Goal: Task Accomplishment & Management: Manage account settings

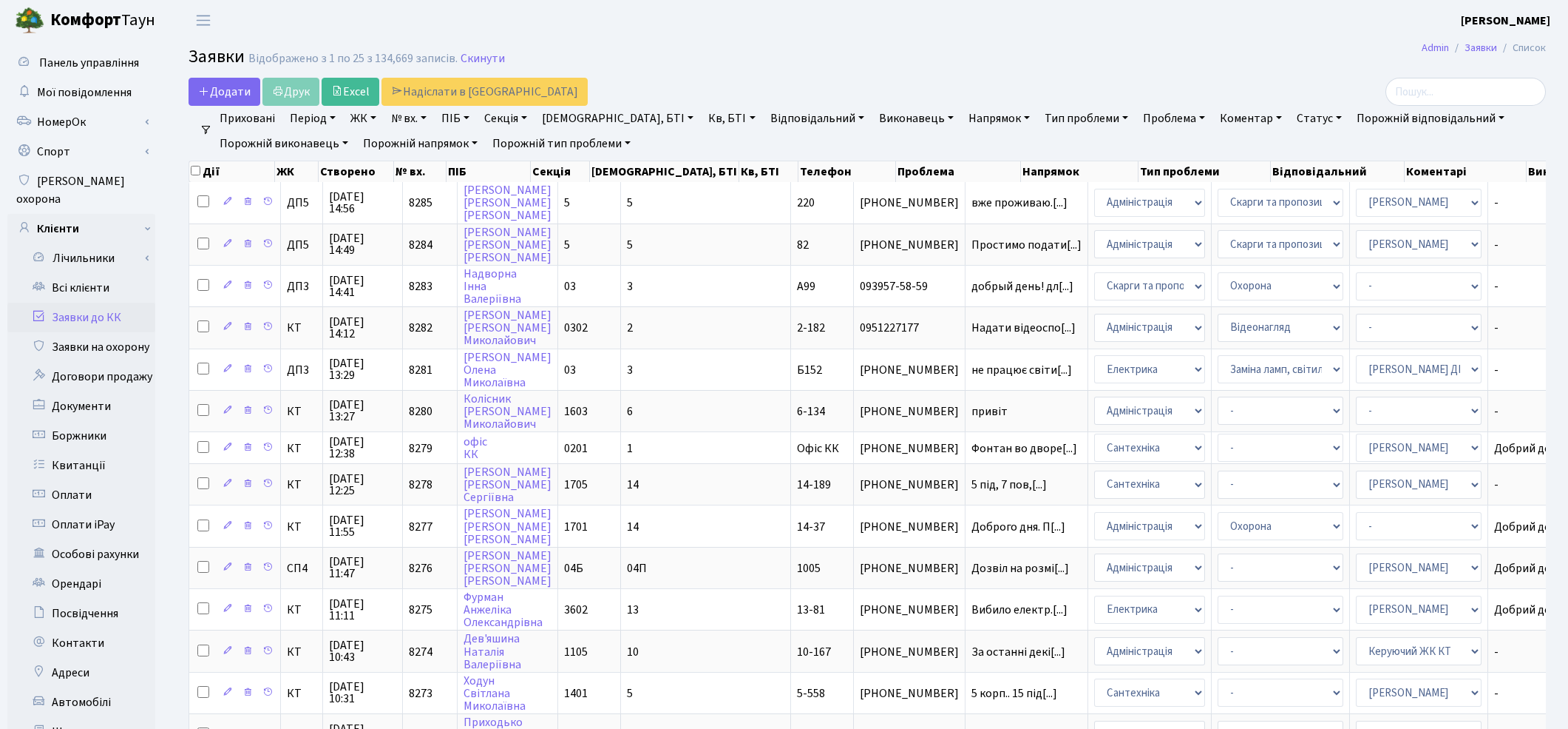
select select "25"
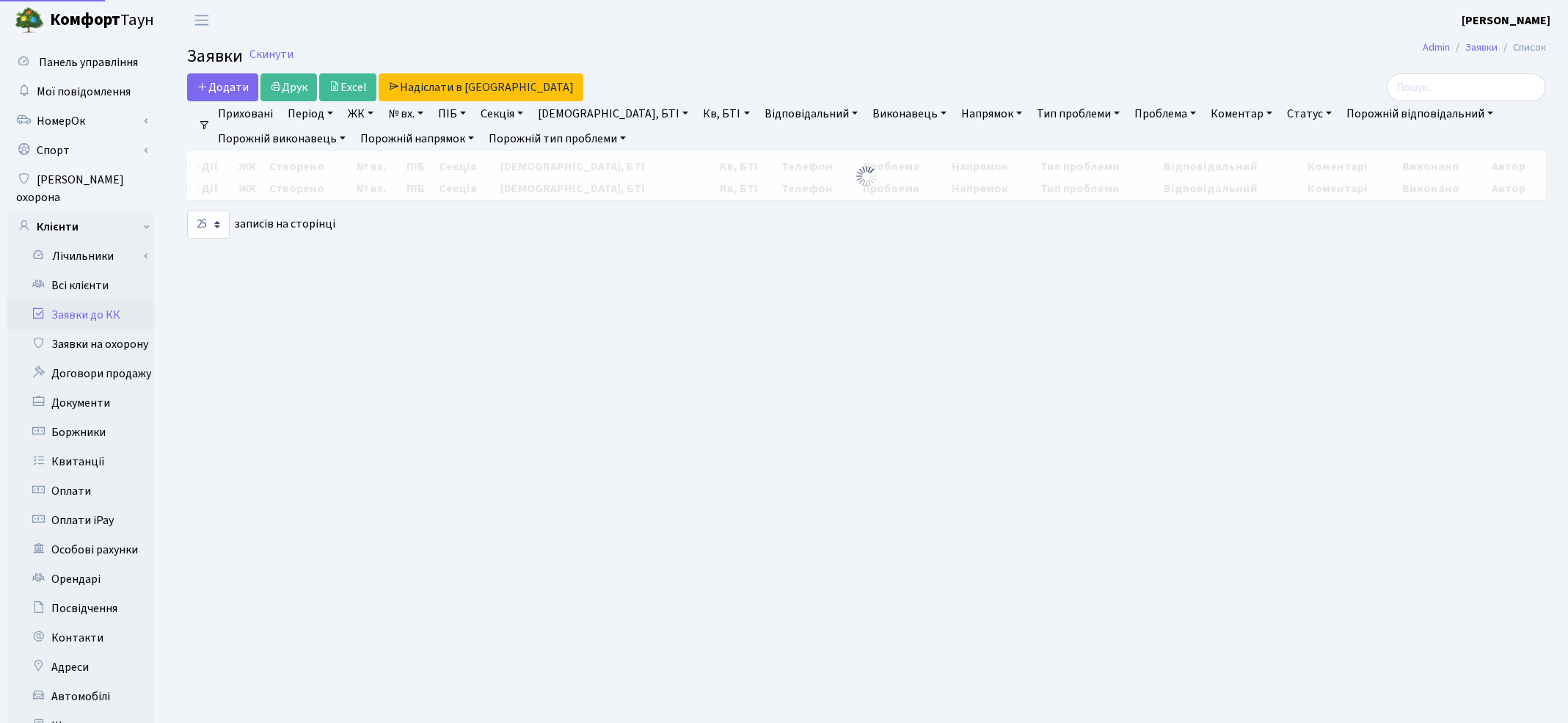
select select "25"
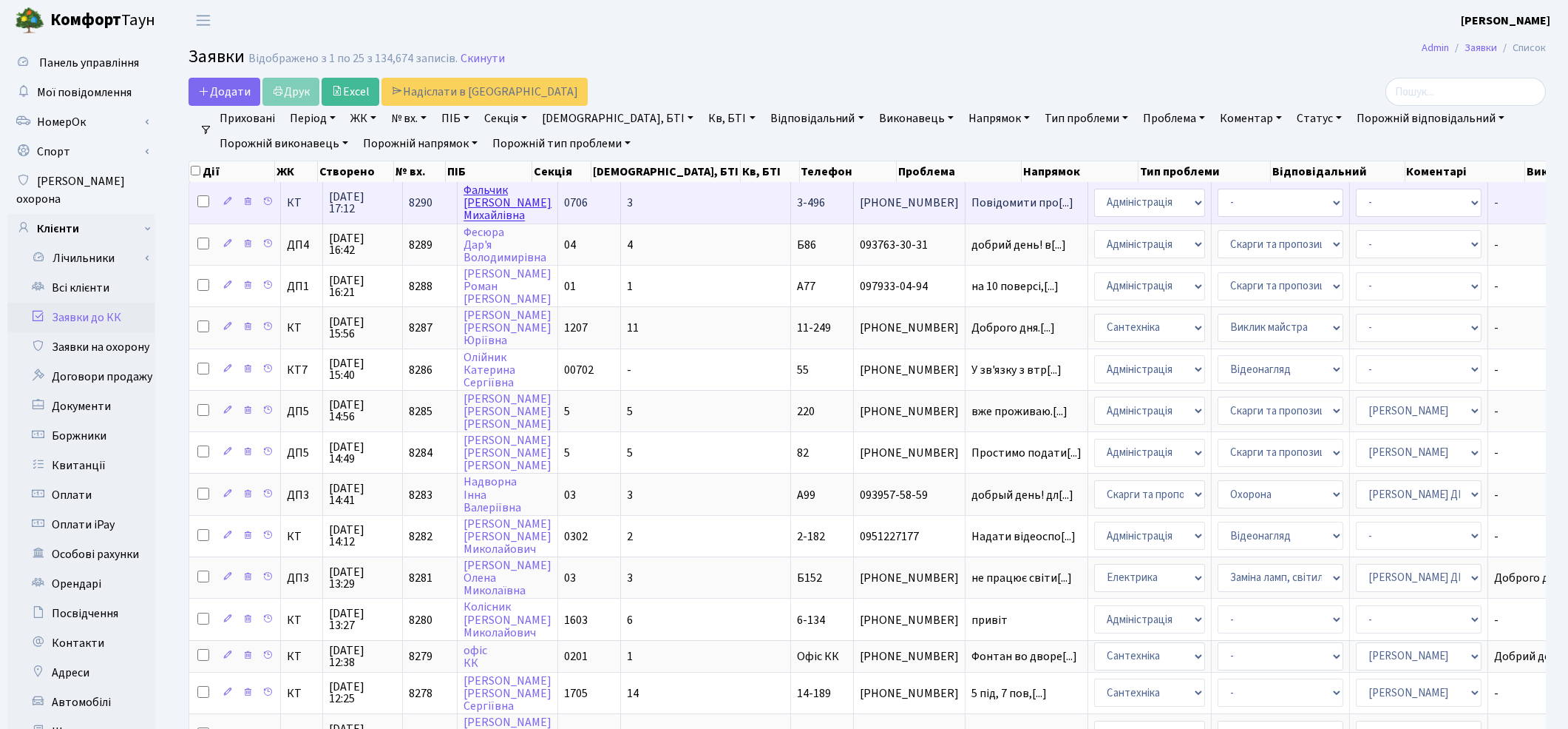
click at [474, 205] on link "Фальчик [PERSON_NAME]" at bounding box center [507, 202] width 88 height 42
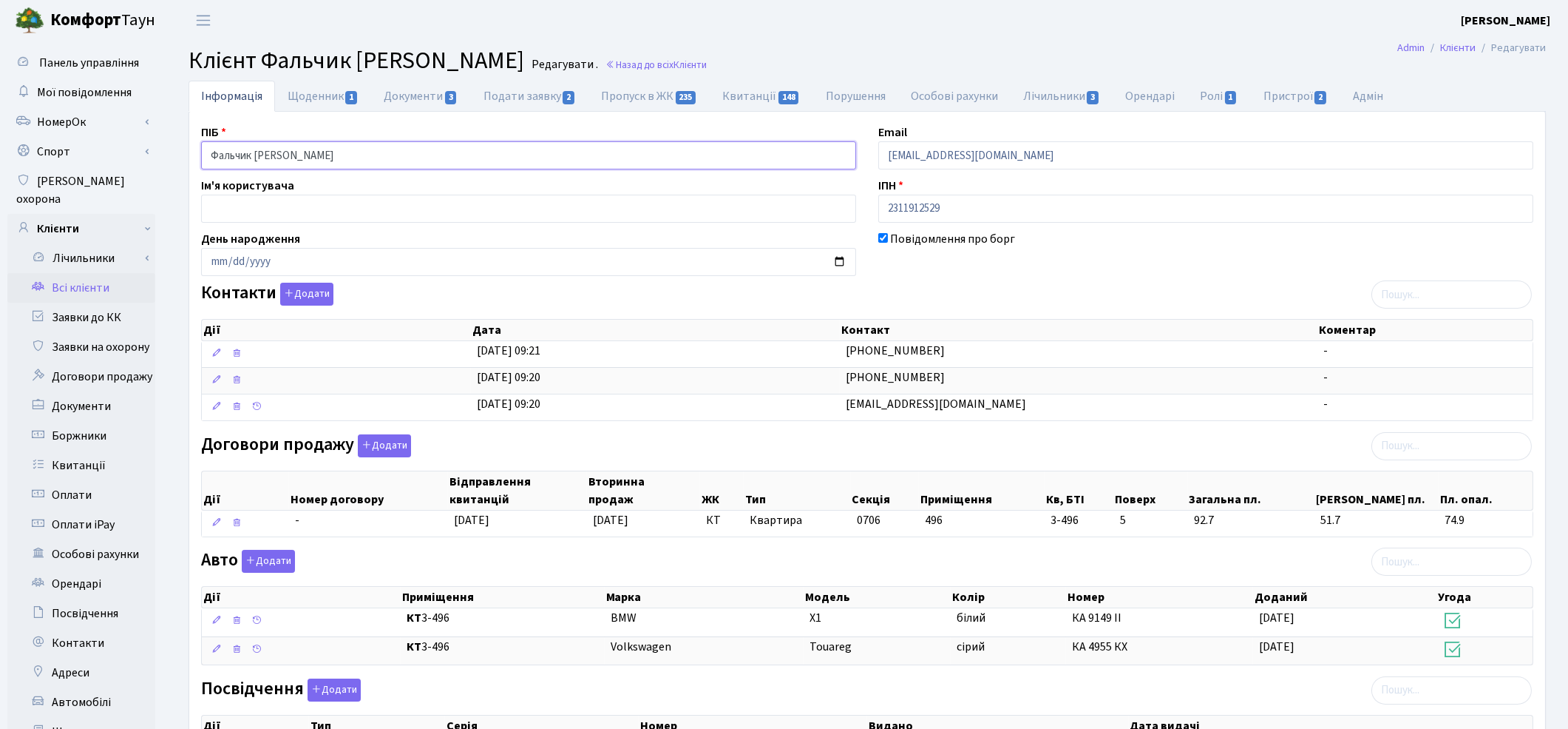
drag, startPoint x: 373, startPoint y: 160, endPoint x: 202, endPoint y: 119, distance: 175.8
click at [202, 119] on div "ПІБ Фальчик Тетяна Михайлівна Email xxxvvvppp@ex.ua Ім'я користувача ІПН 231191…" at bounding box center [867, 496] width 1356 height 768
click at [957, 683] on div "Посвідчення Додати Дії Тип Серія Номер Видано Дата видачі Дії Тип 10 25 50 100 …" at bounding box center [867, 720] width 1354 height 85
click at [529, 94] on link "Подати заявку 2" at bounding box center [530, 95] width 118 height 30
select select "25"
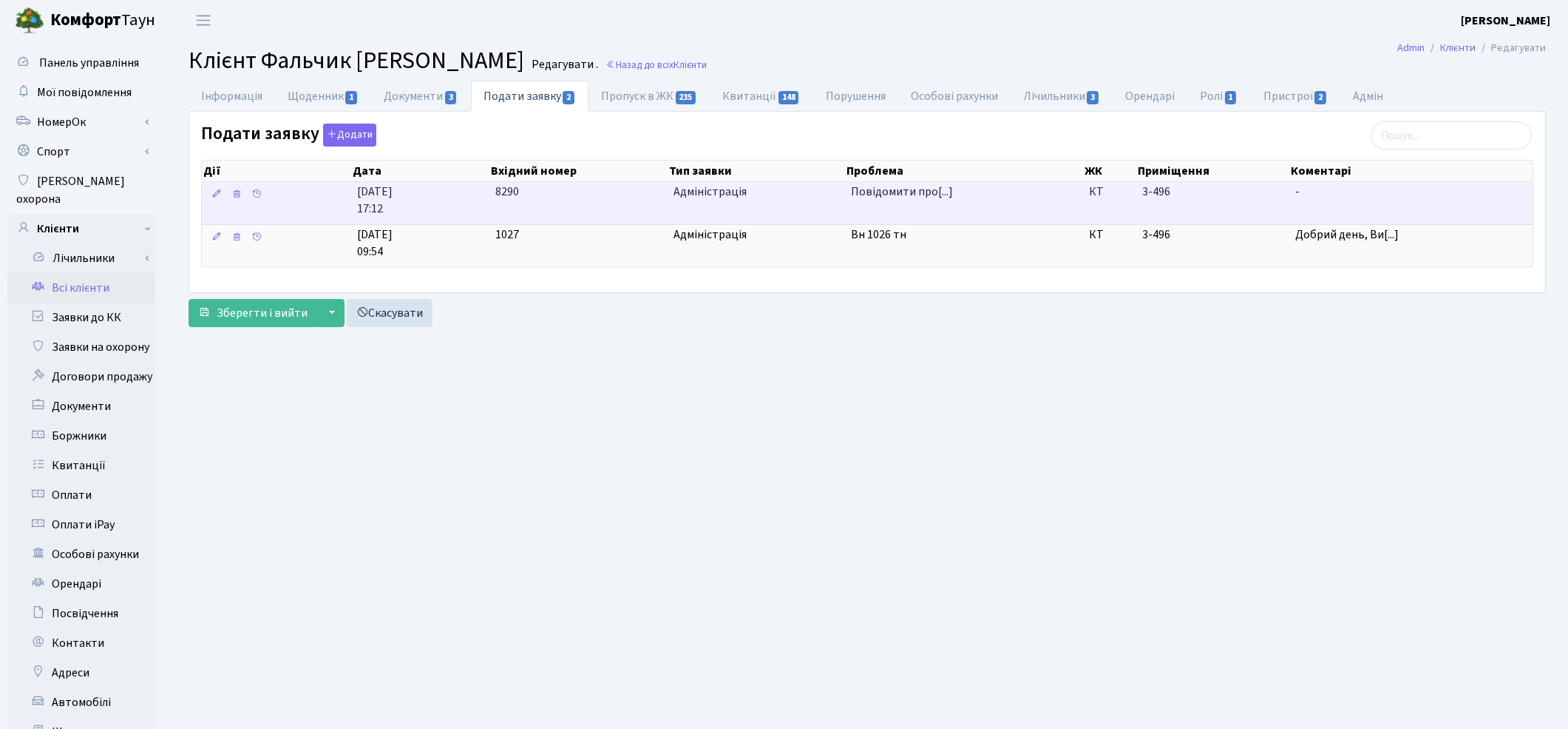
click at [1063, 197] on span "Повідомити про[...]" at bounding box center [965, 192] width 226 height 17
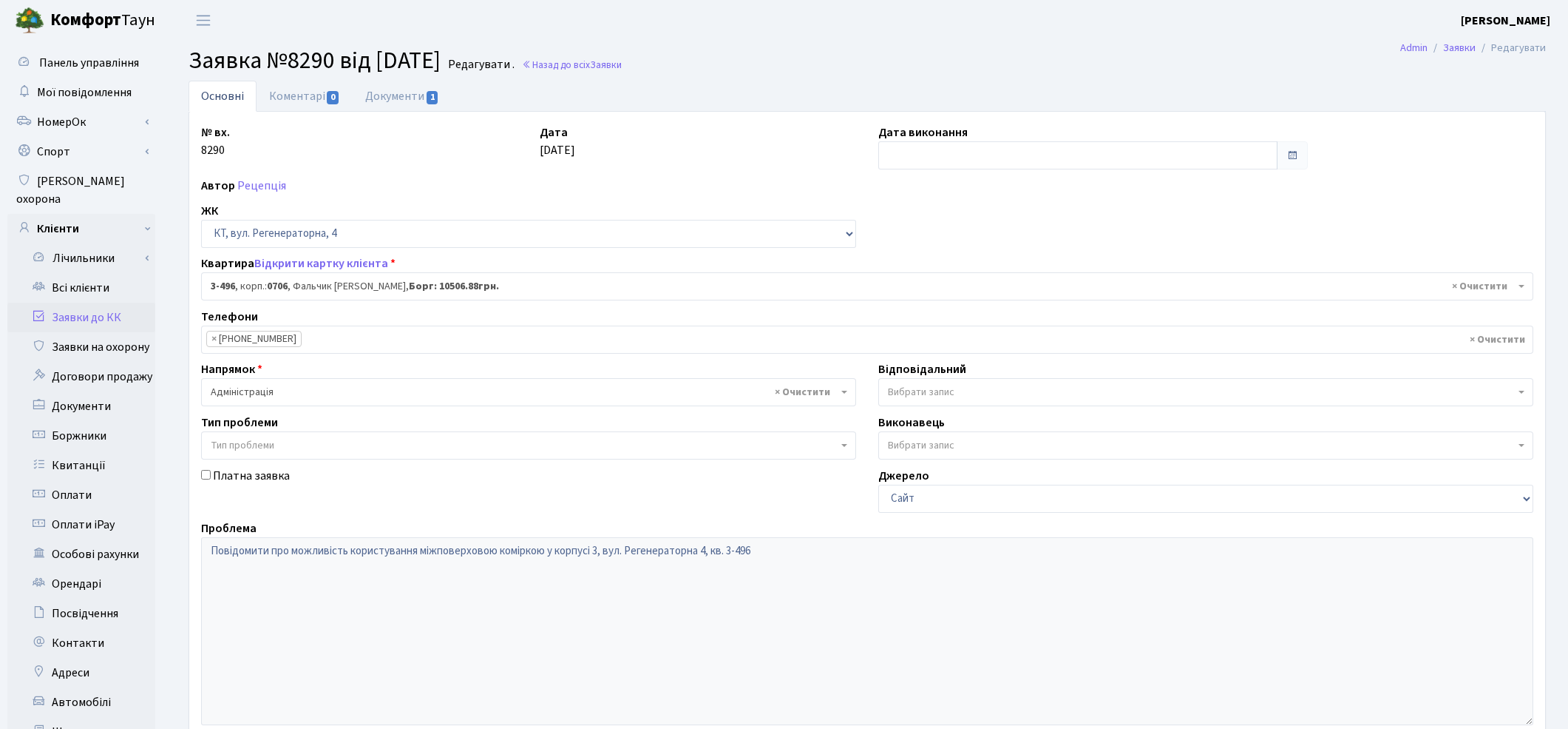
select select "1714"
click at [284, 93] on link "Коментарі 0" at bounding box center [304, 95] width 96 height 30
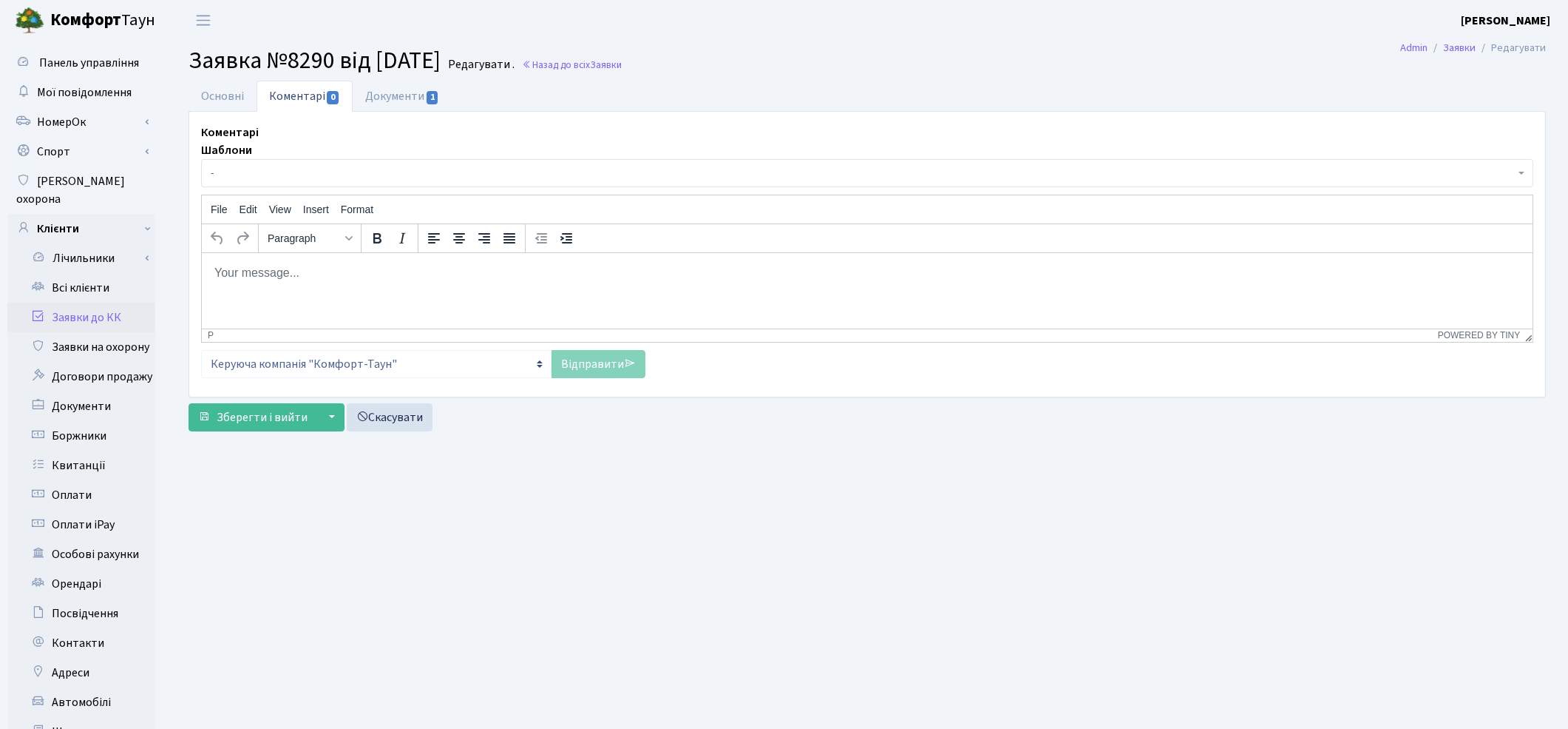
click at [285, 170] on span "-" at bounding box center [863, 173] width 1304 height 15
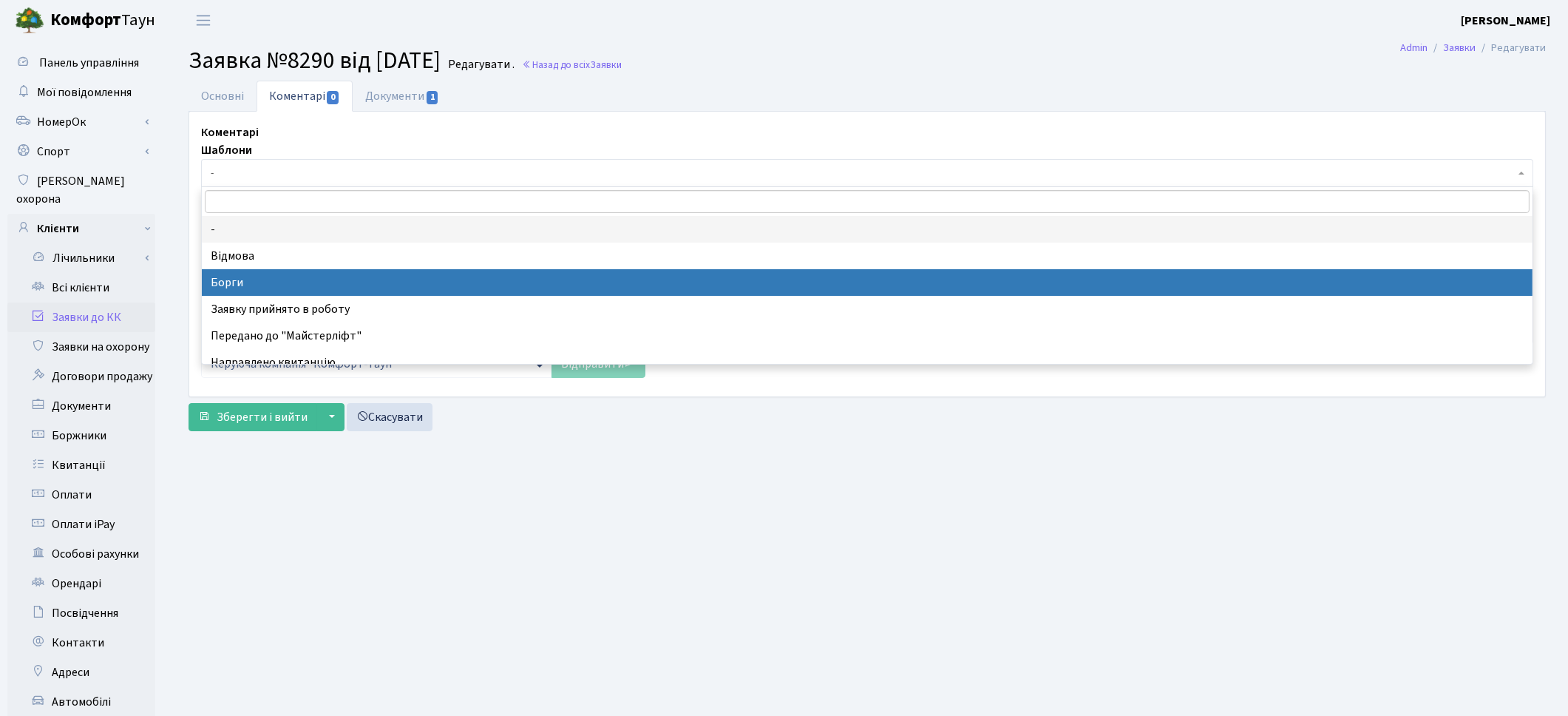
select select "3"
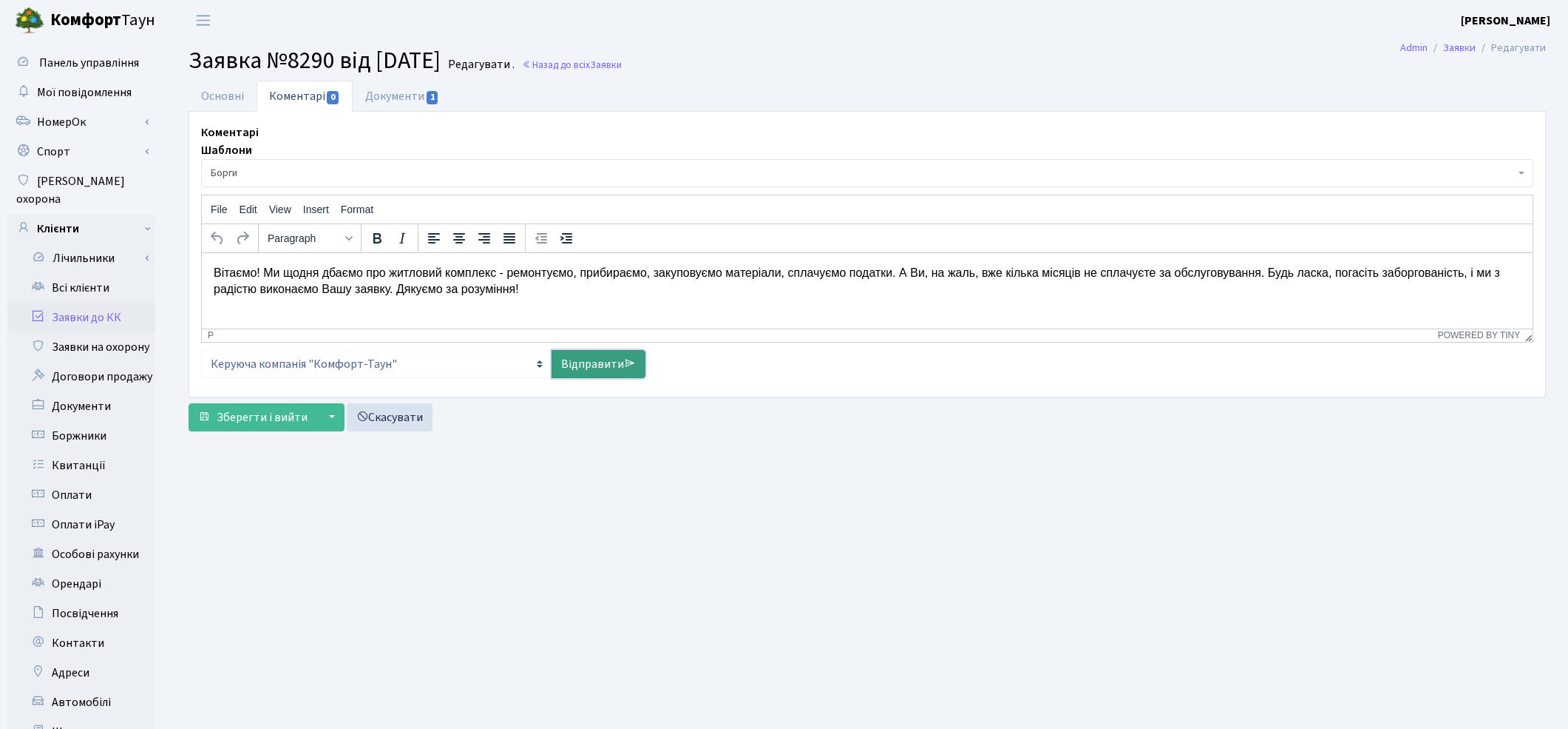
click at [601, 366] on link "Відправити" at bounding box center [598, 364] width 94 height 29
select select
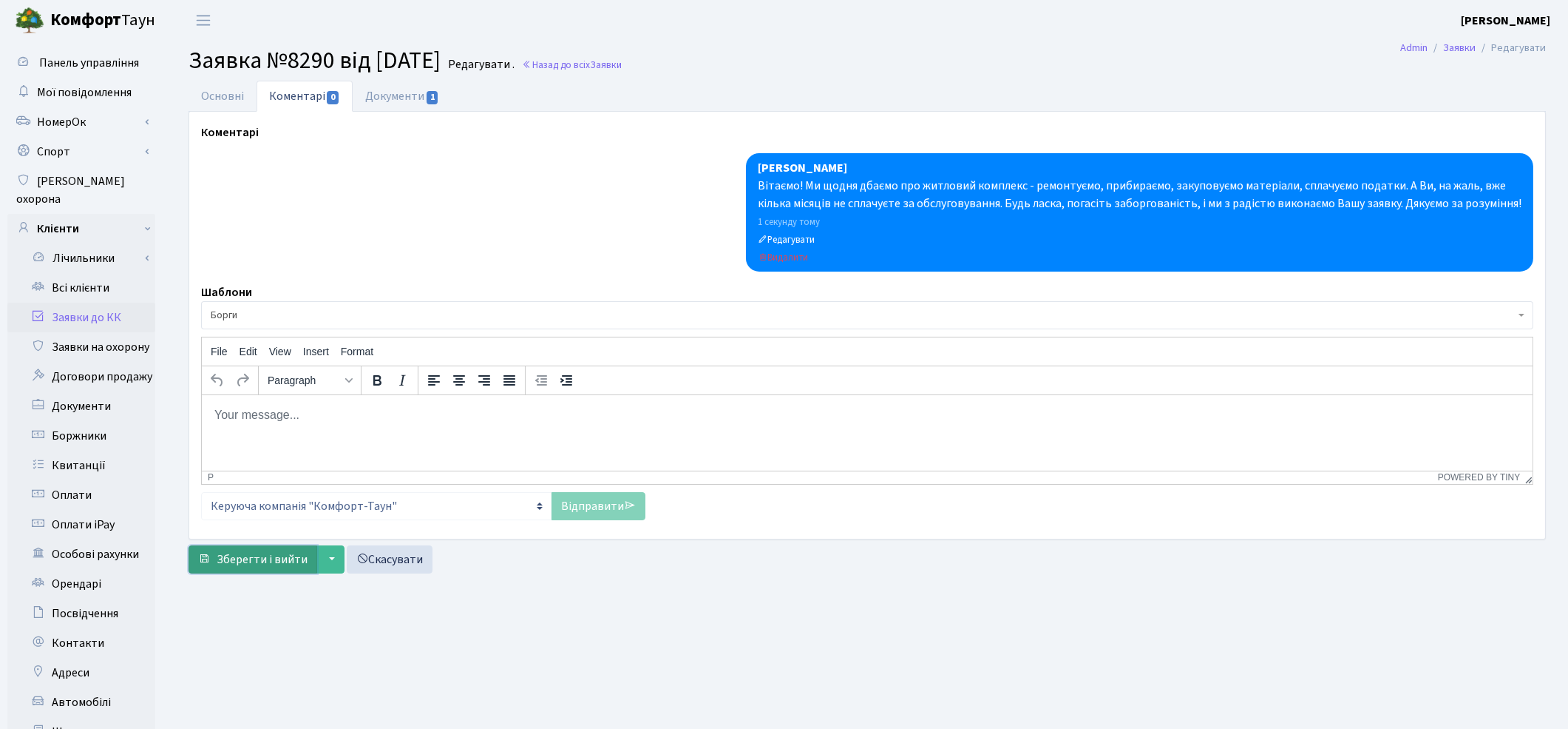
click at [290, 560] on span "Зберегти і вийти" at bounding box center [262, 559] width 91 height 16
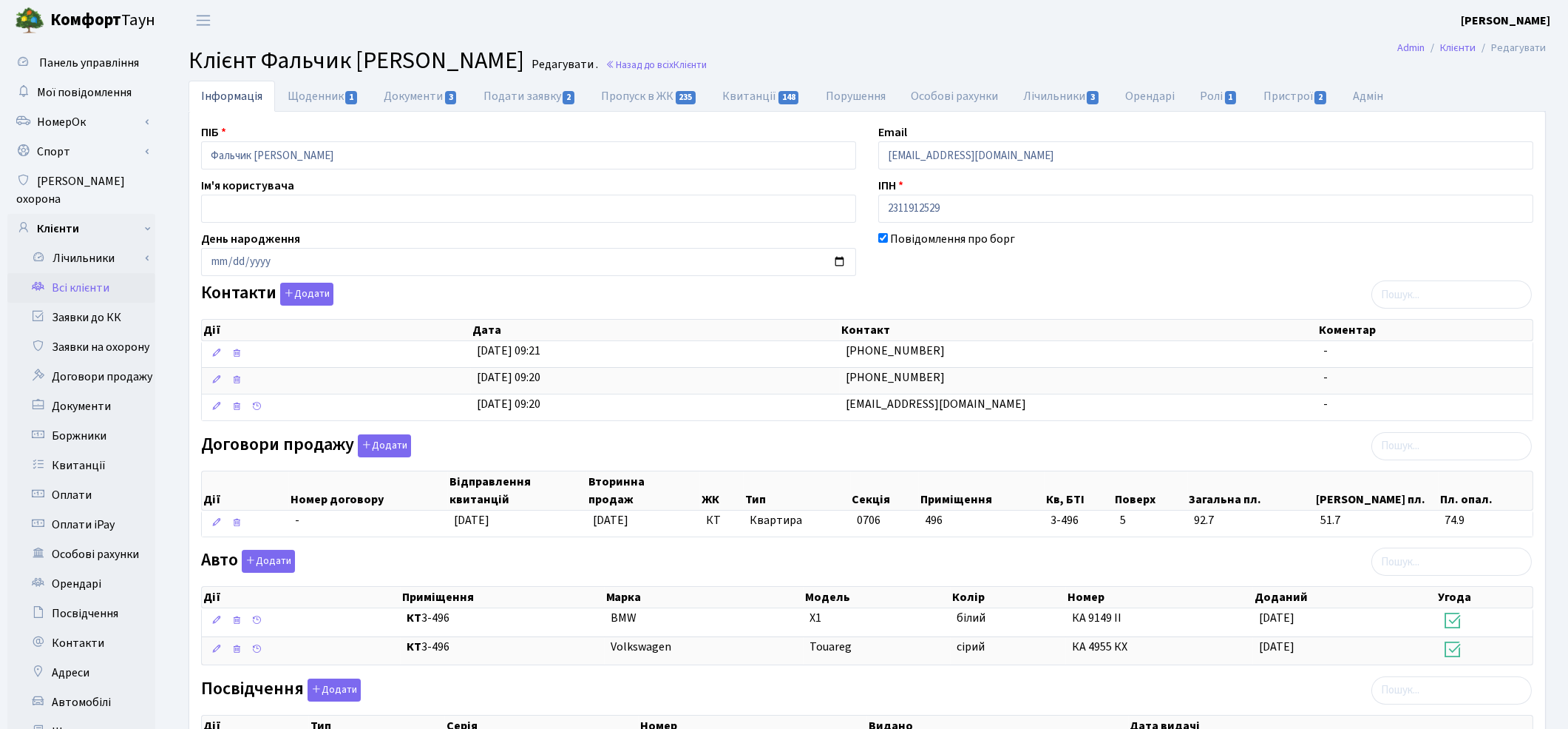
click at [65, 273] on link "Всі клієнти" at bounding box center [81, 288] width 148 height 29
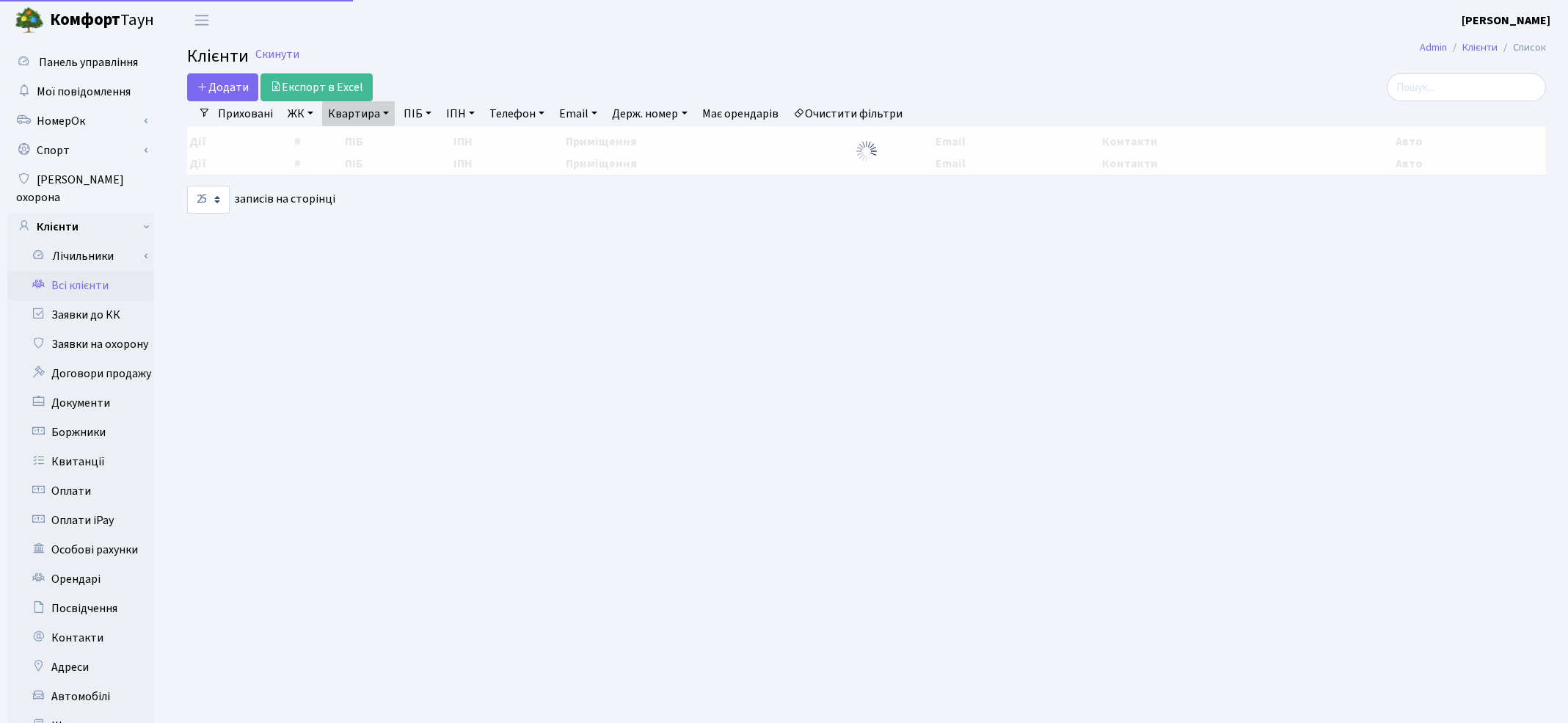
select select "25"
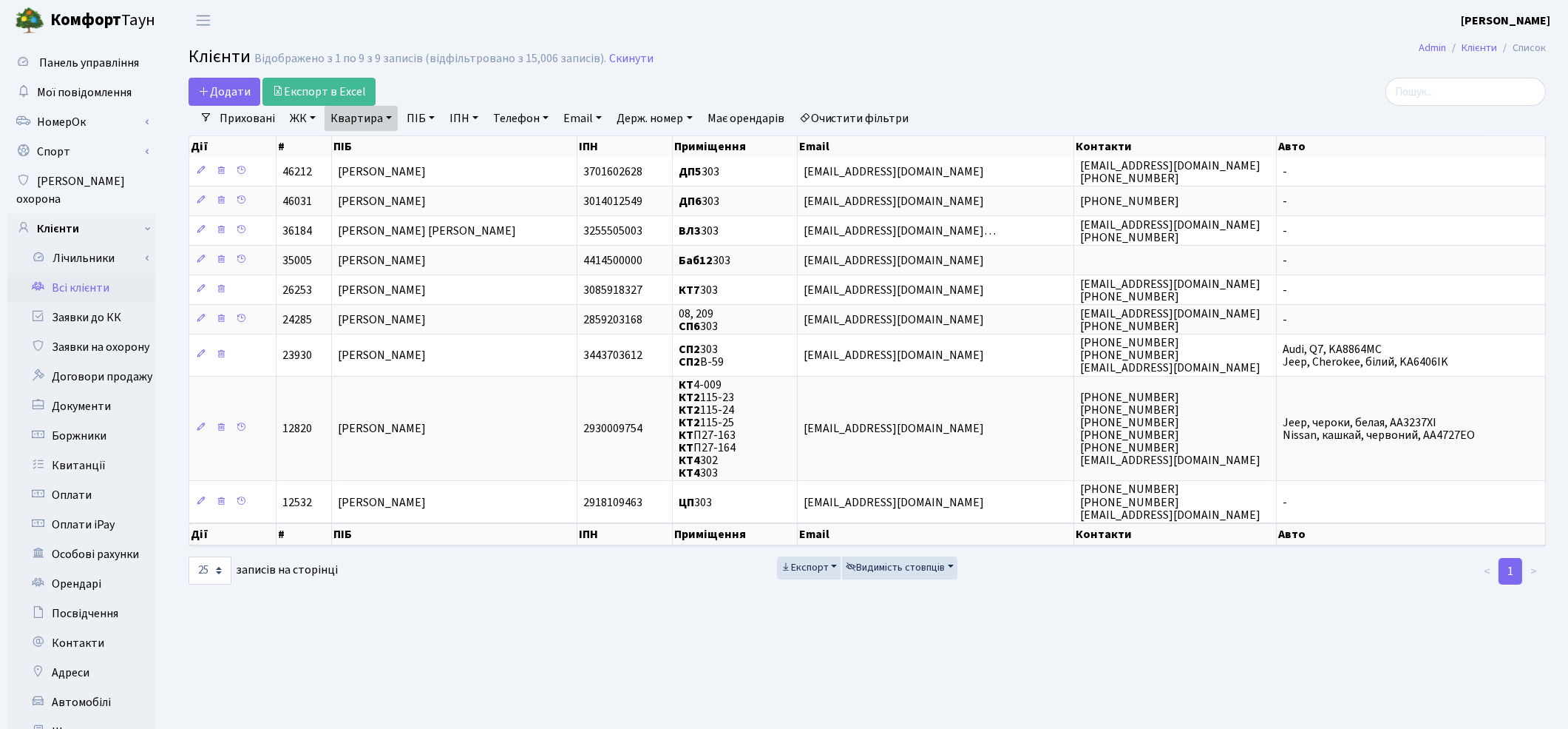
click at [897, 115] on link "Очистити фільтри" at bounding box center [854, 118] width 122 height 25
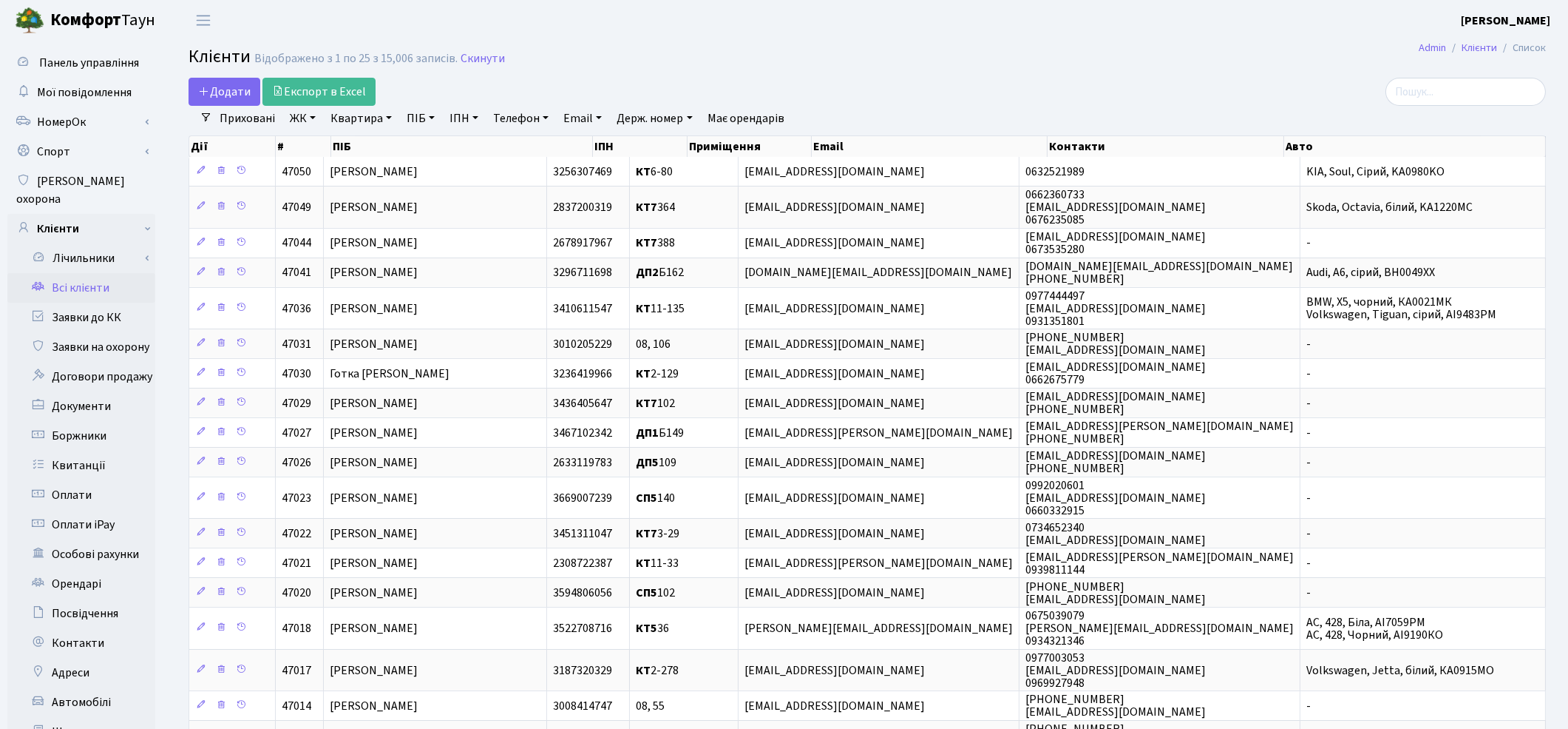
click at [353, 123] on link "Квартира" at bounding box center [360, 118] width 73 height 25
click at [294, 118] on link "ЖК" at bounding box center [303, 118] width 38 height 25
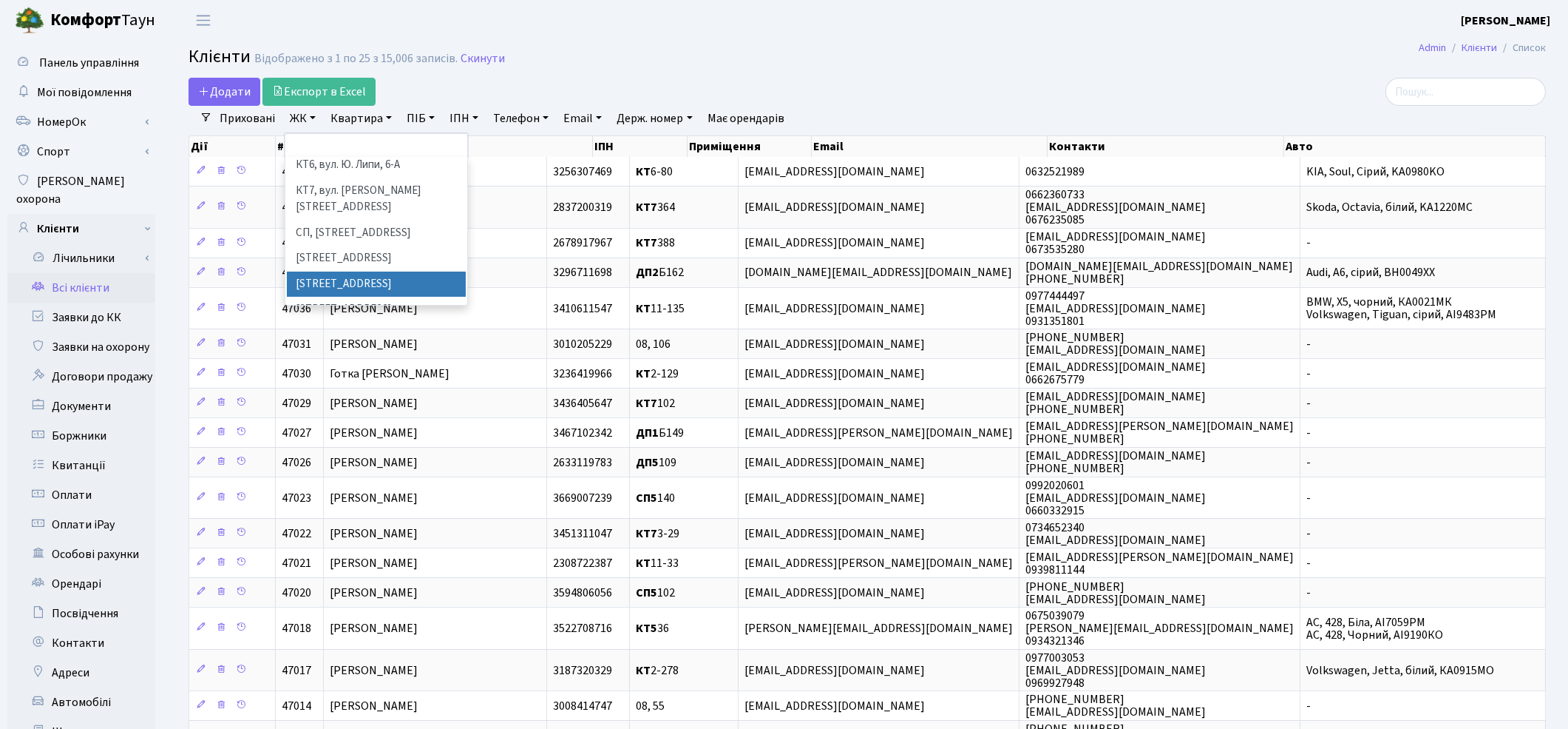
scroll to position [164, 0]
click at [347, 272] on li "[STREET_ADDRESS]" at bounding box center [376, 285] width 179 height 26
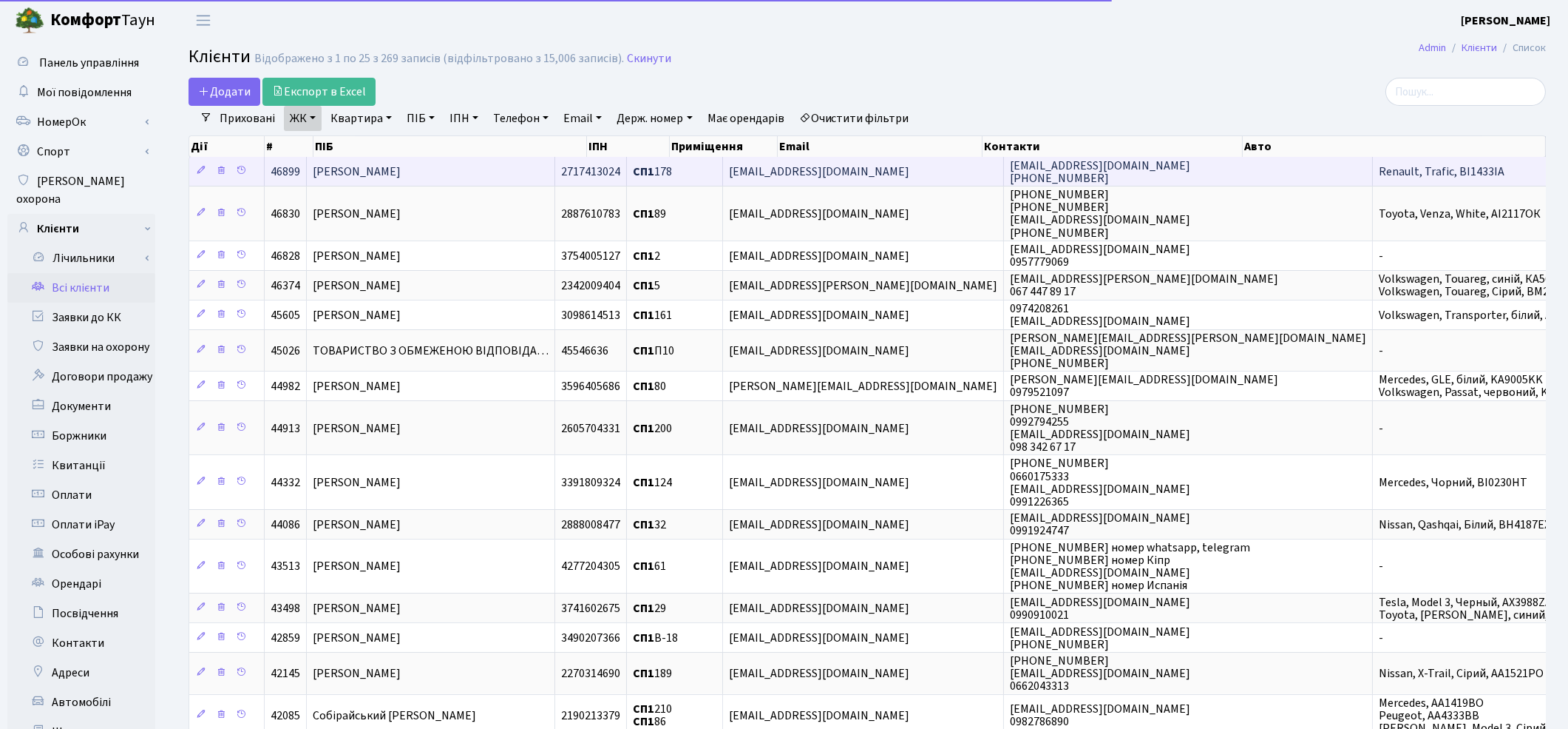
click at [483, 176] on td "[PERSON_NAME]" at bounding box center [430, 170] width 248 height 29
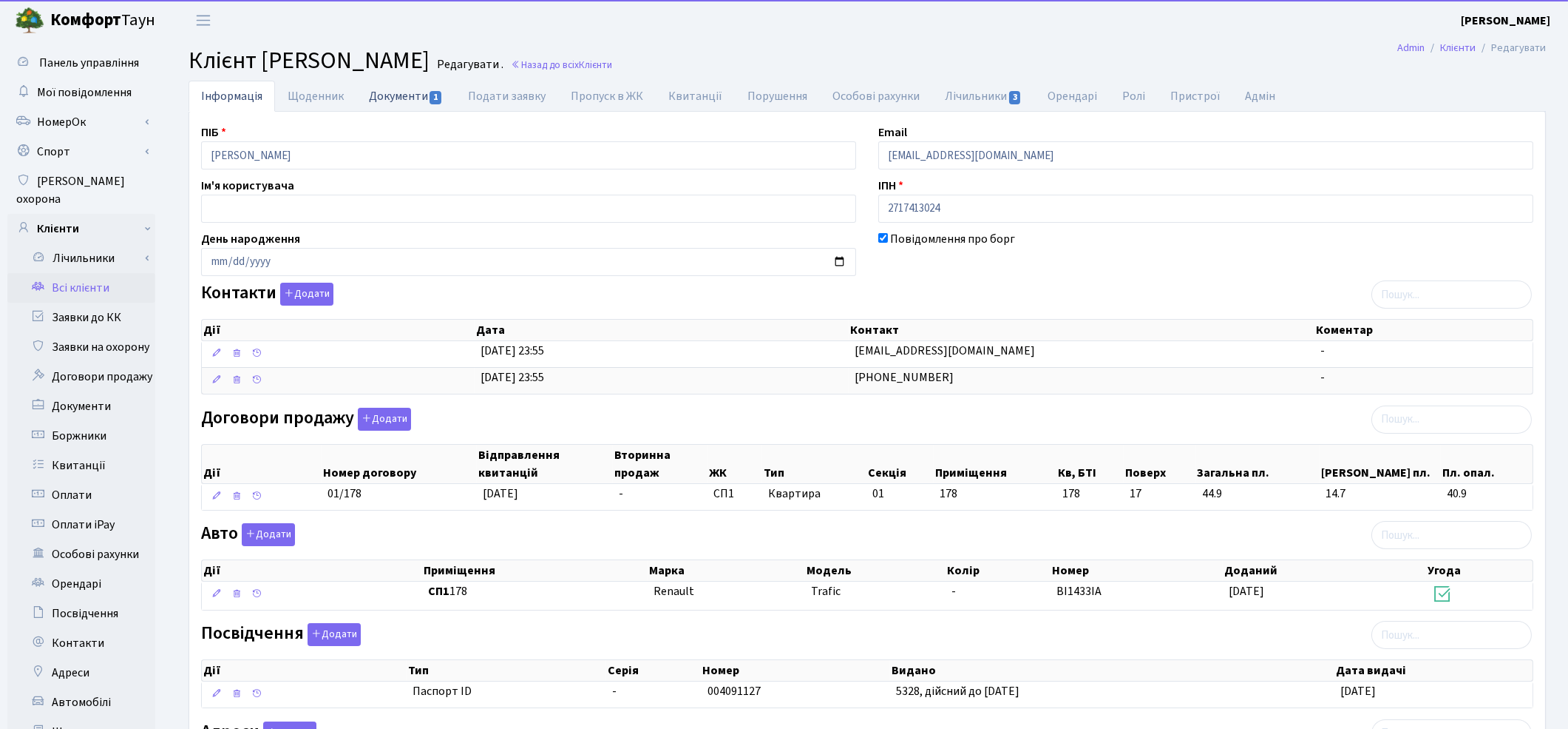
click at [383, 101] on link "Документи 1" at bounding box center [405, 95] width 99 height 30
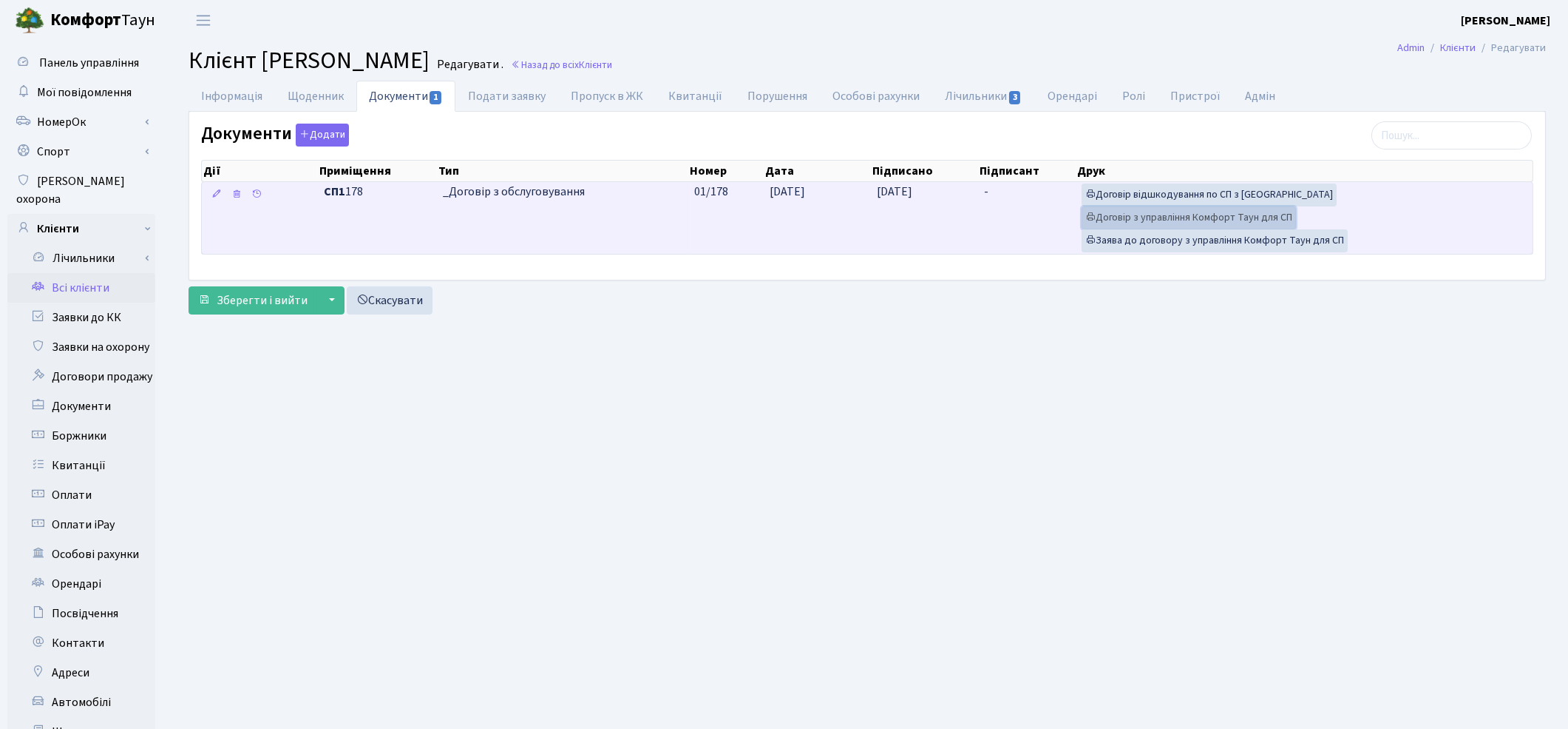
click at [1219, 217] on link "Договір з управління Комфорт Таун для СП" at bounding box center [1189, 218] width 214 height 23
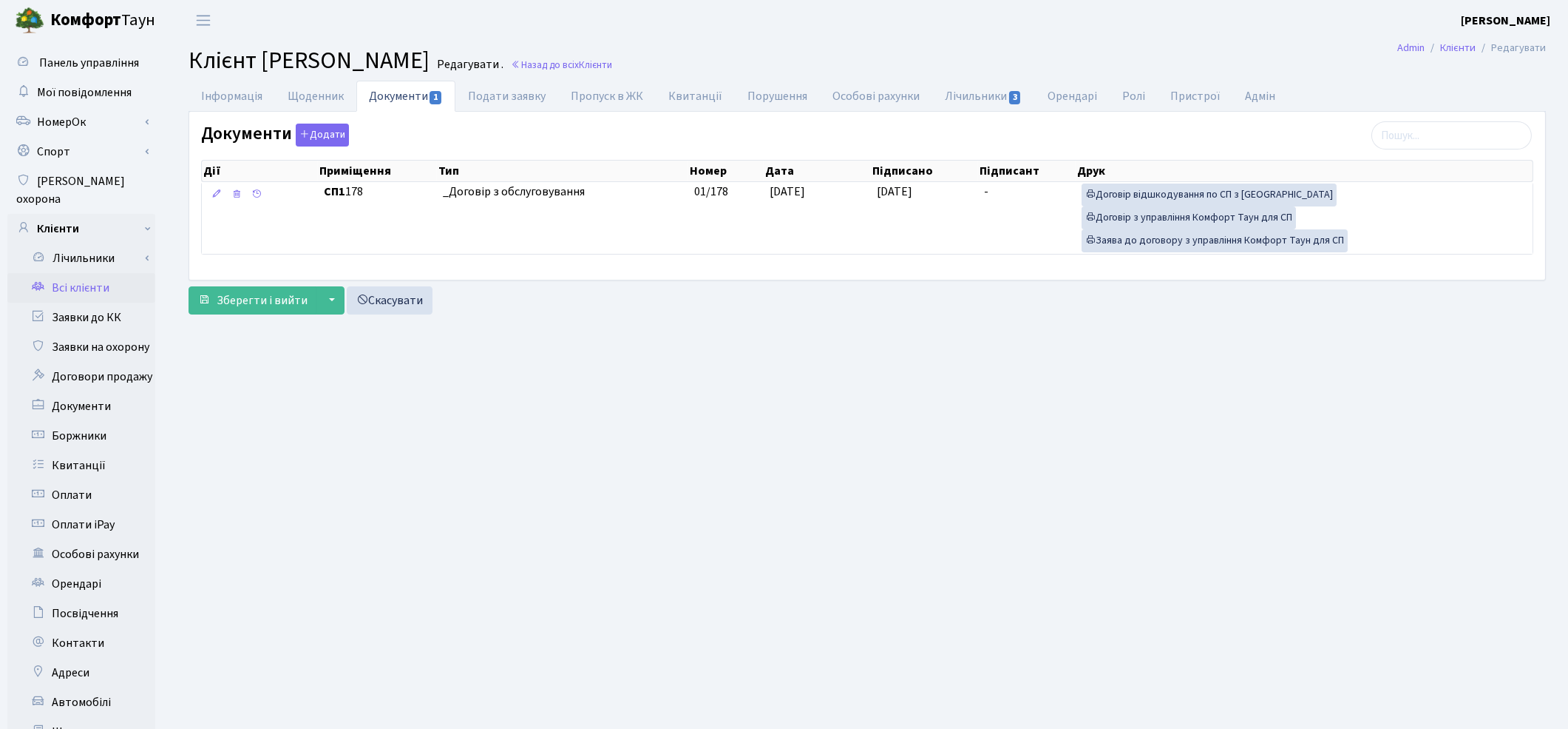
click at [94, 275] on link "Всі клієнти" at bounding box center [81, 288] width 148 height 29
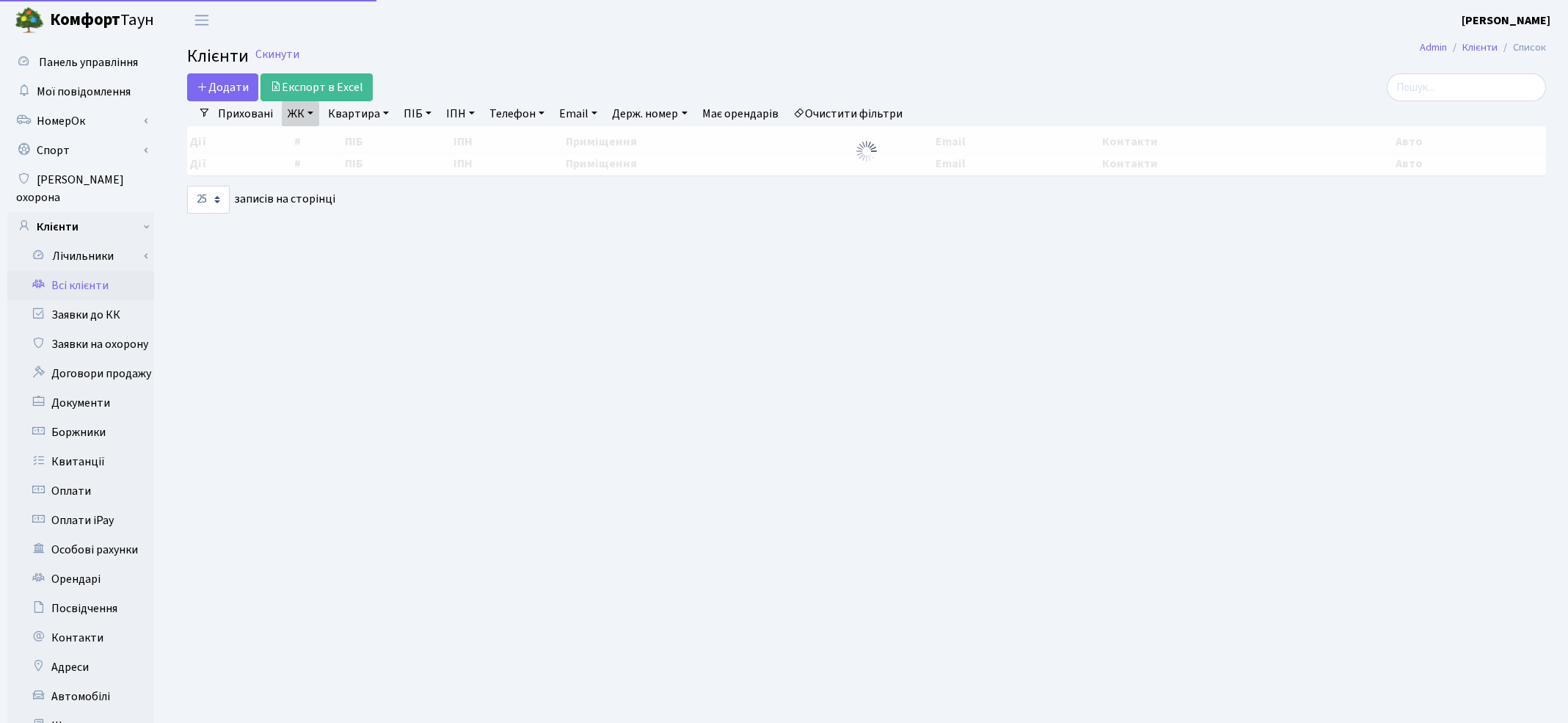
select select "25"
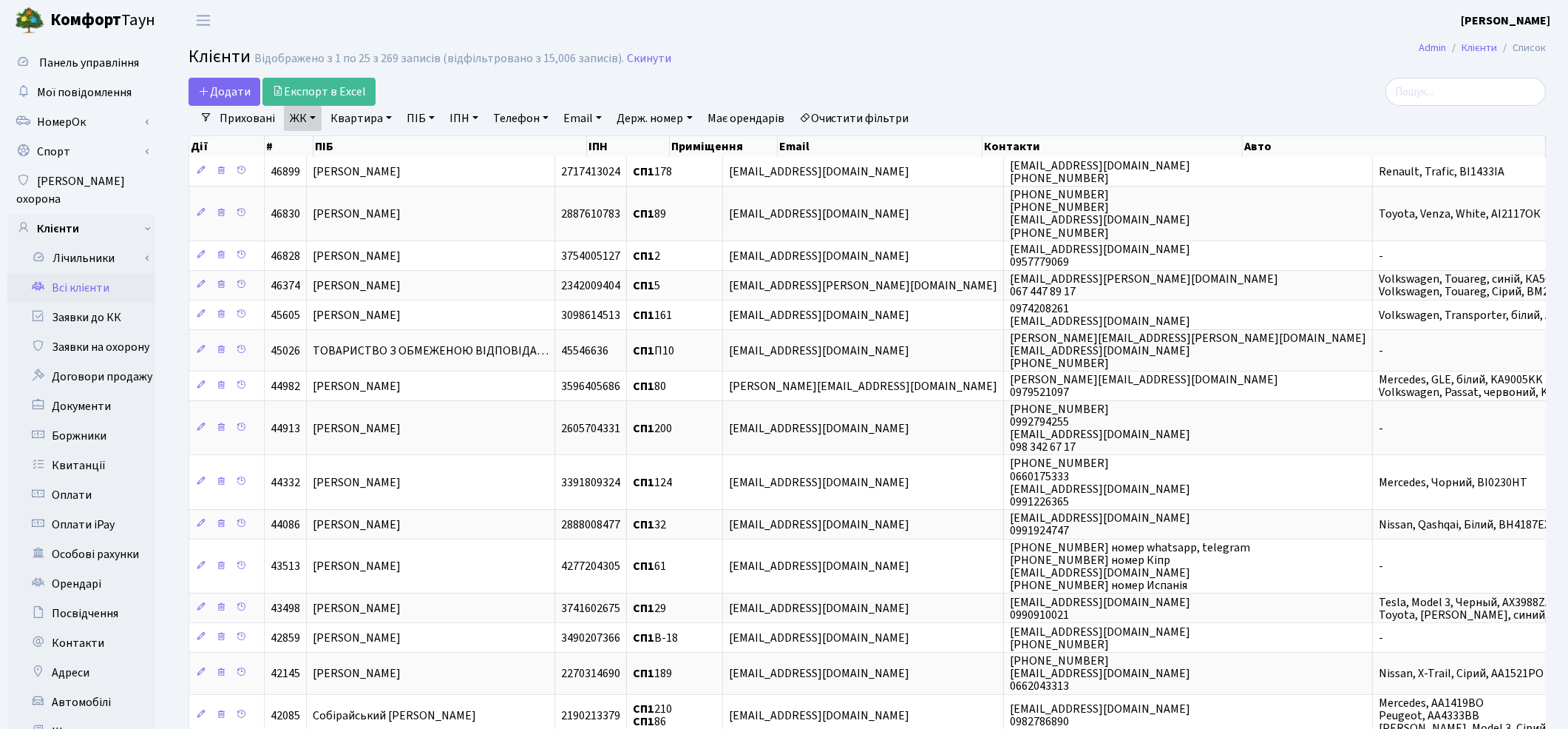
click at [298, 125] on link "ЖК" at bounding box center [303, 118] width 38 height 25
click at [344, 335] on li "СП4, [STREET_ADDRESS]" at bounding box center [376, 348] width 179 height 26
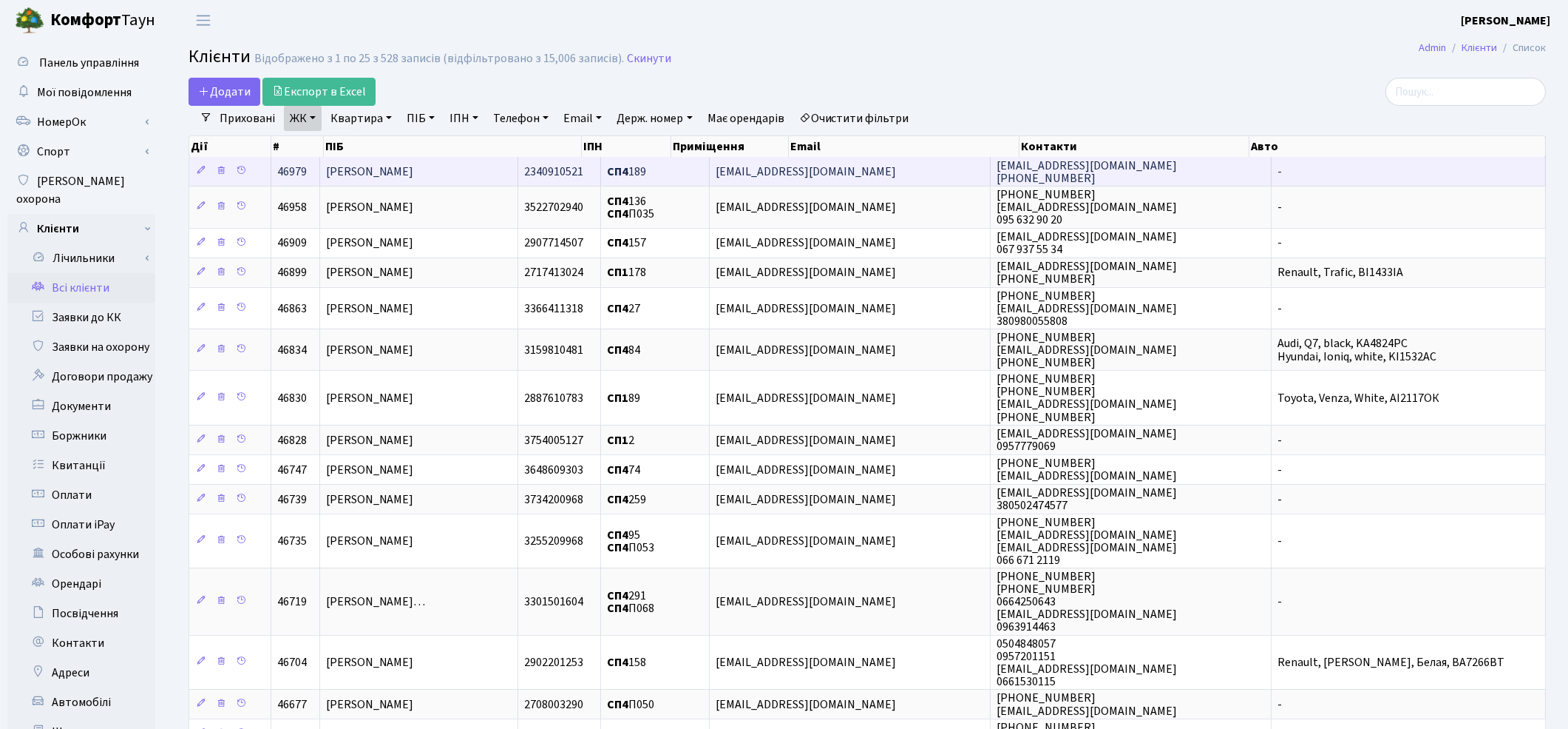
click at [386, 175] on span "Скрипка Валентина Михайлівна" at bounding box center [370, 171] width 88 height 16
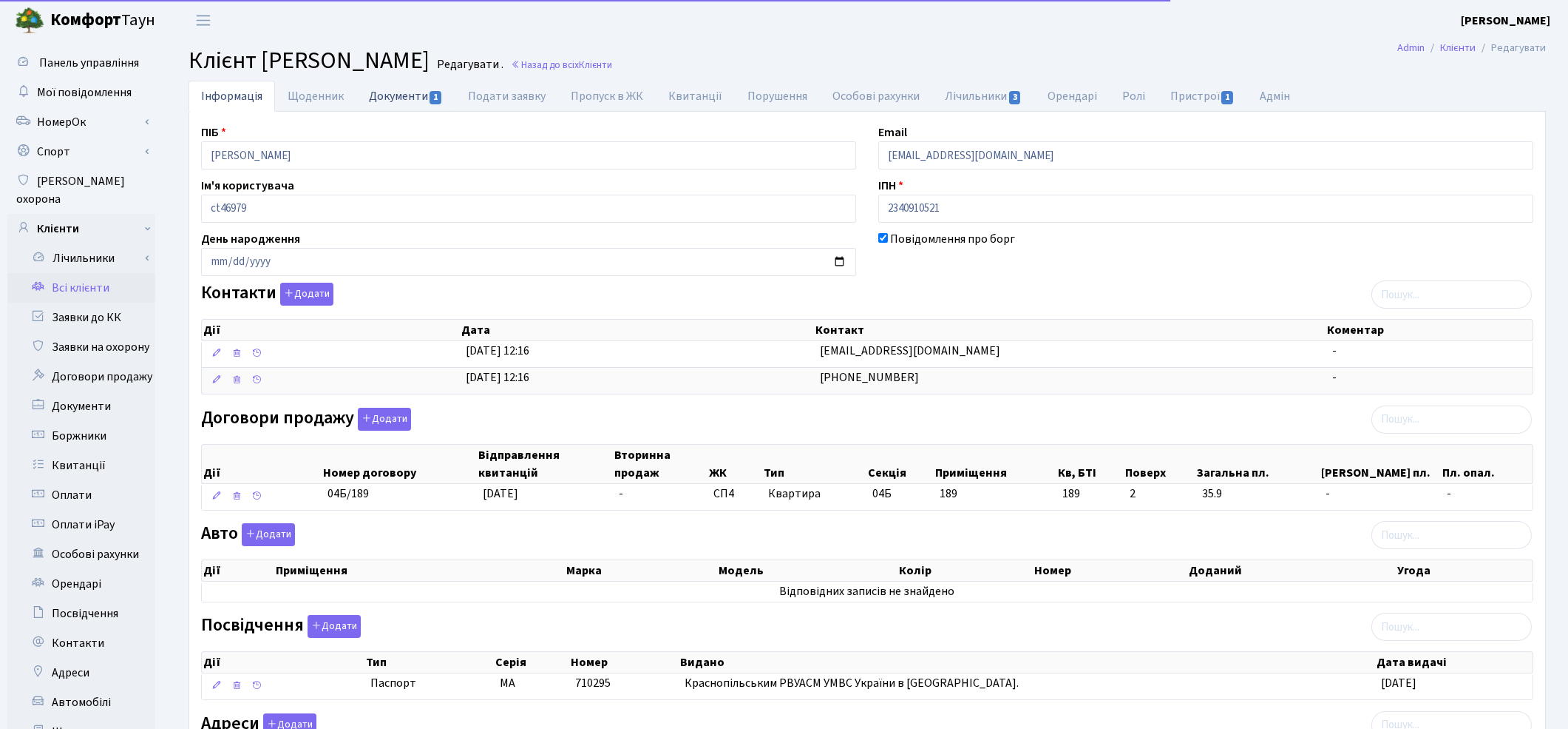
click at [411, 90] on link "Документи 1" at bounding box center [405, 95] width 99 height 30
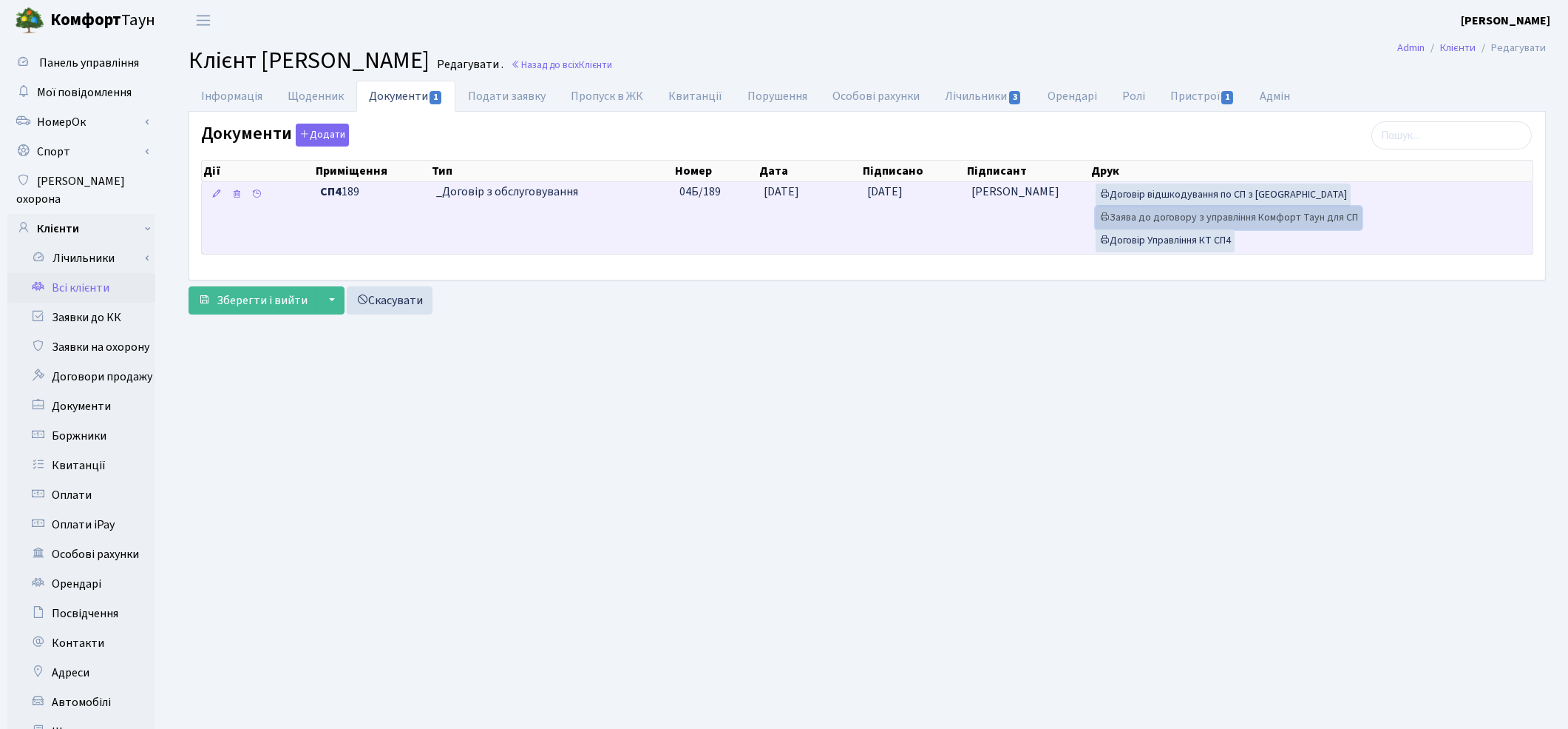
click at [1195, 218] on link "Заява до договору з управління Комфорт Таун для СП" at bounding box center [1229, 218] width 266 height 23
click at [1170, 246] on link "Договір Управління КТ СП4" at bounding box center [1165, 240] width 139 height 23
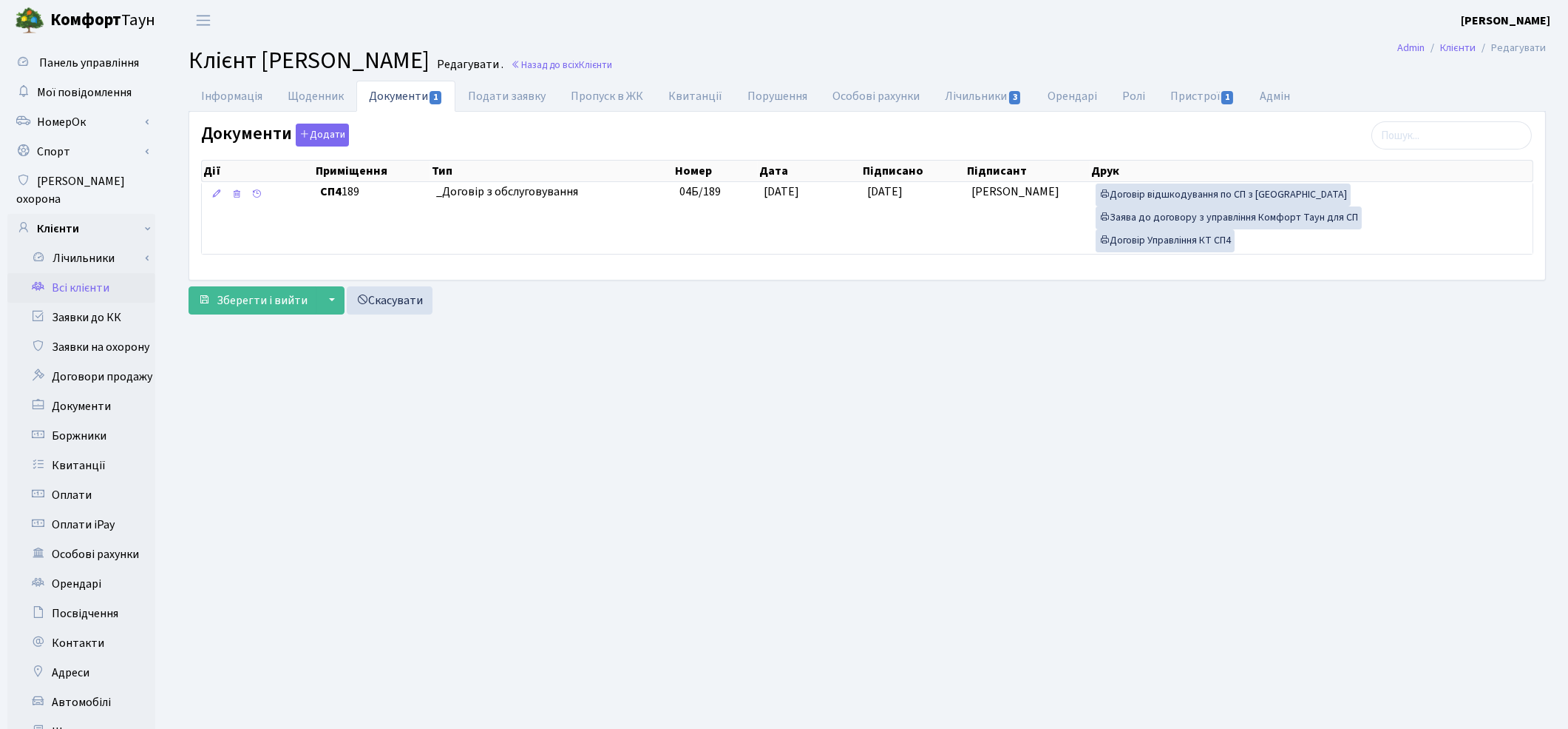
click at [104, 273] on link "Всі клієнти" at bounding box center [81, 288] width 148 height 29
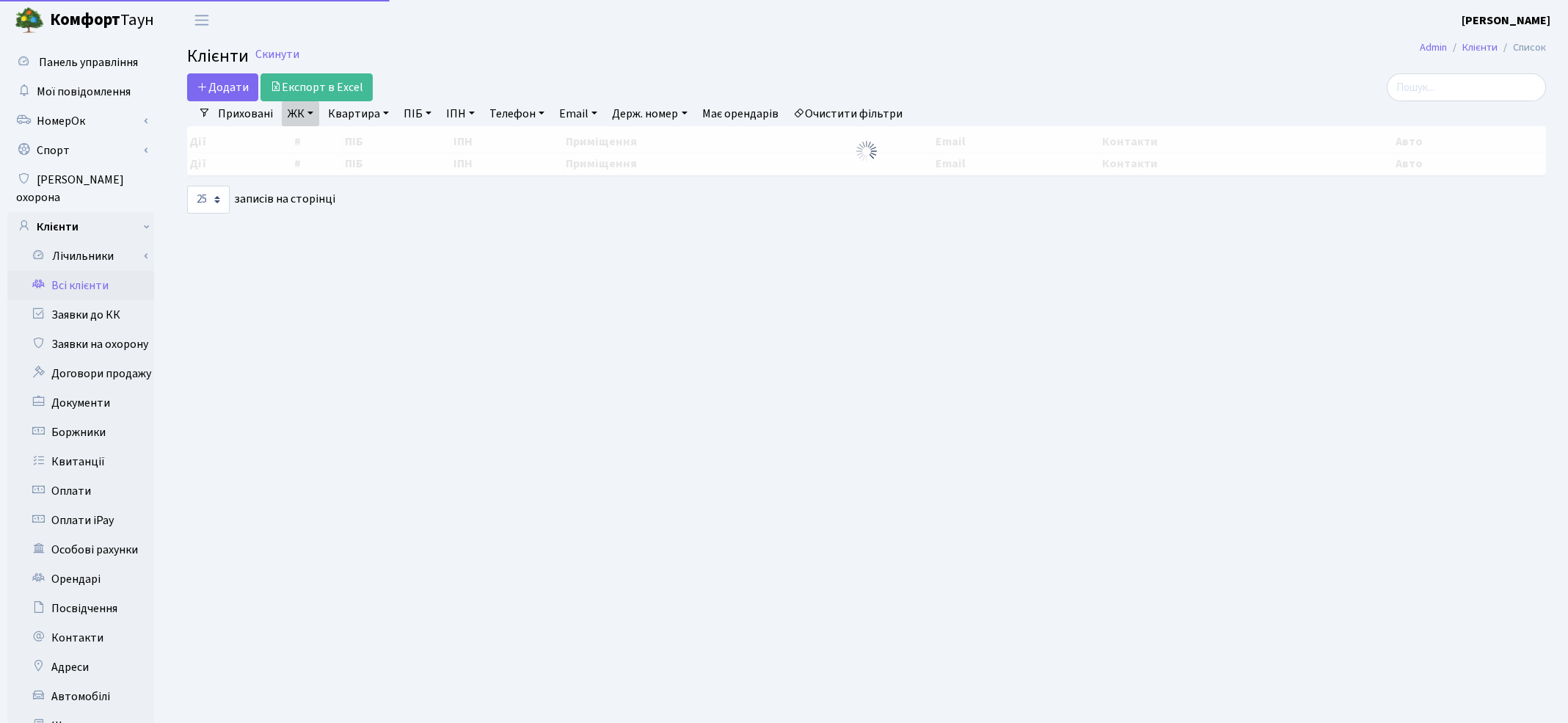
select select "25"
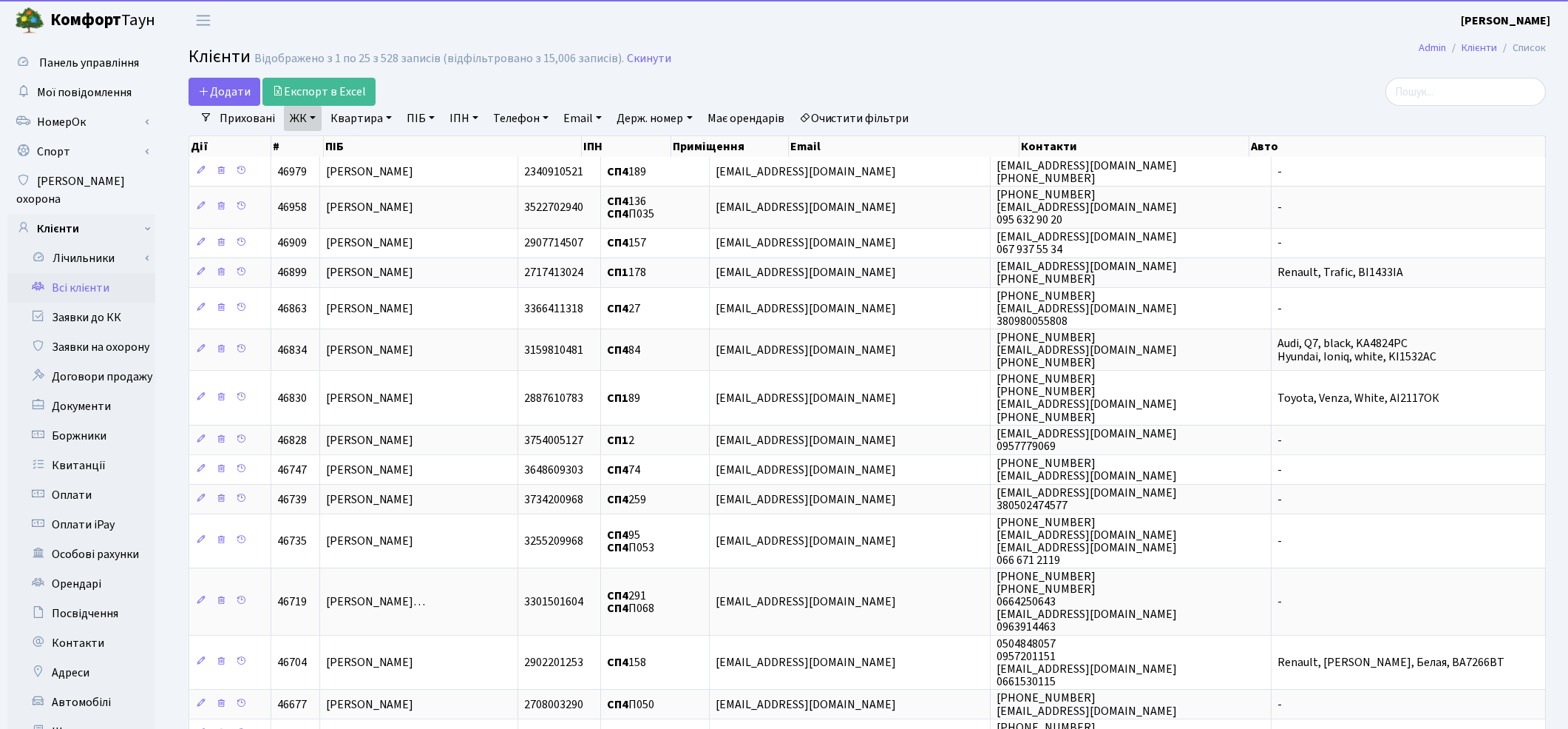
click at [836, 120] on link "Очистити фільтри" at bounding box center [854, 118] width 122 height 25
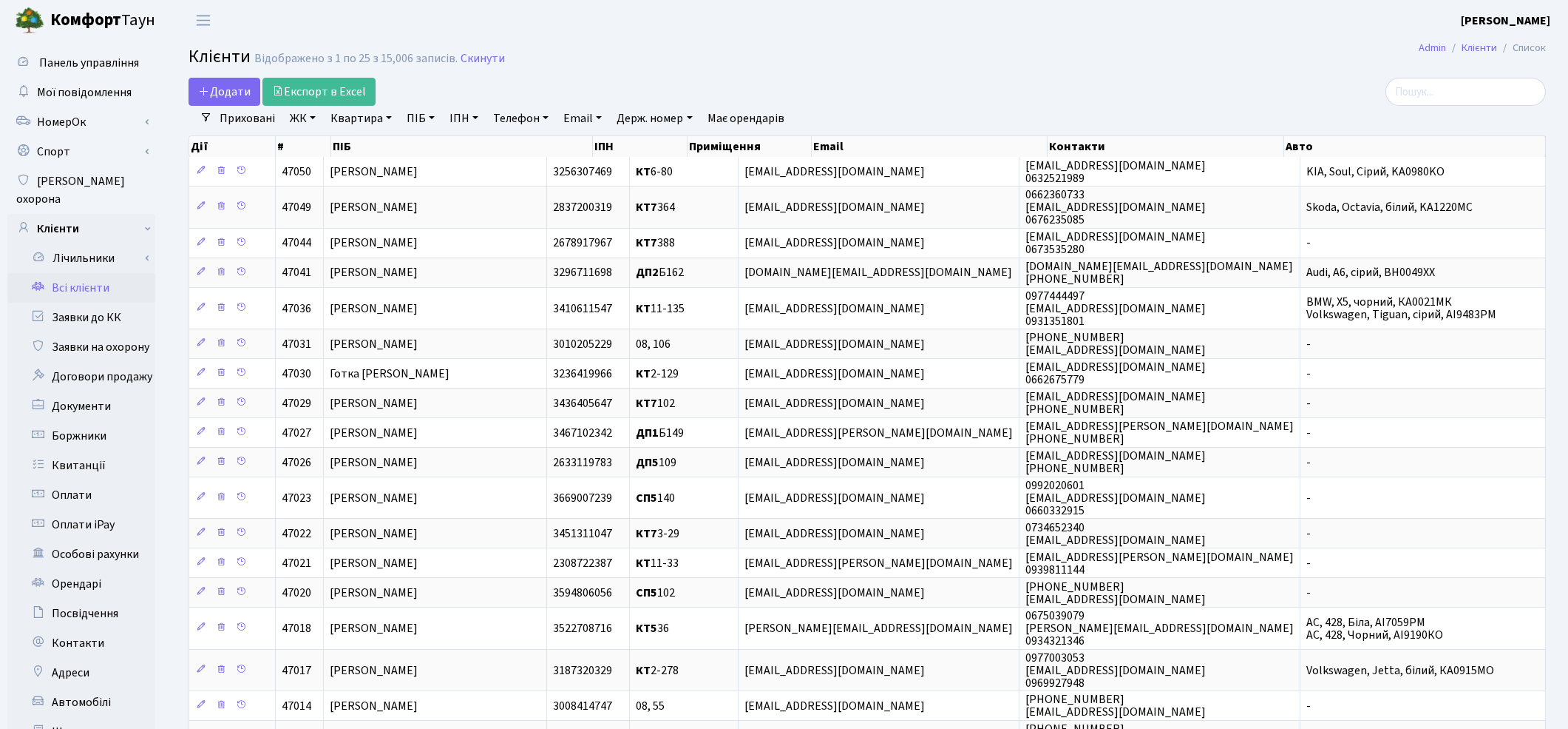
click at [351, 115] on link "Квартира" at bounding box center [360, 118] width 73 height 25
type input "3-496"
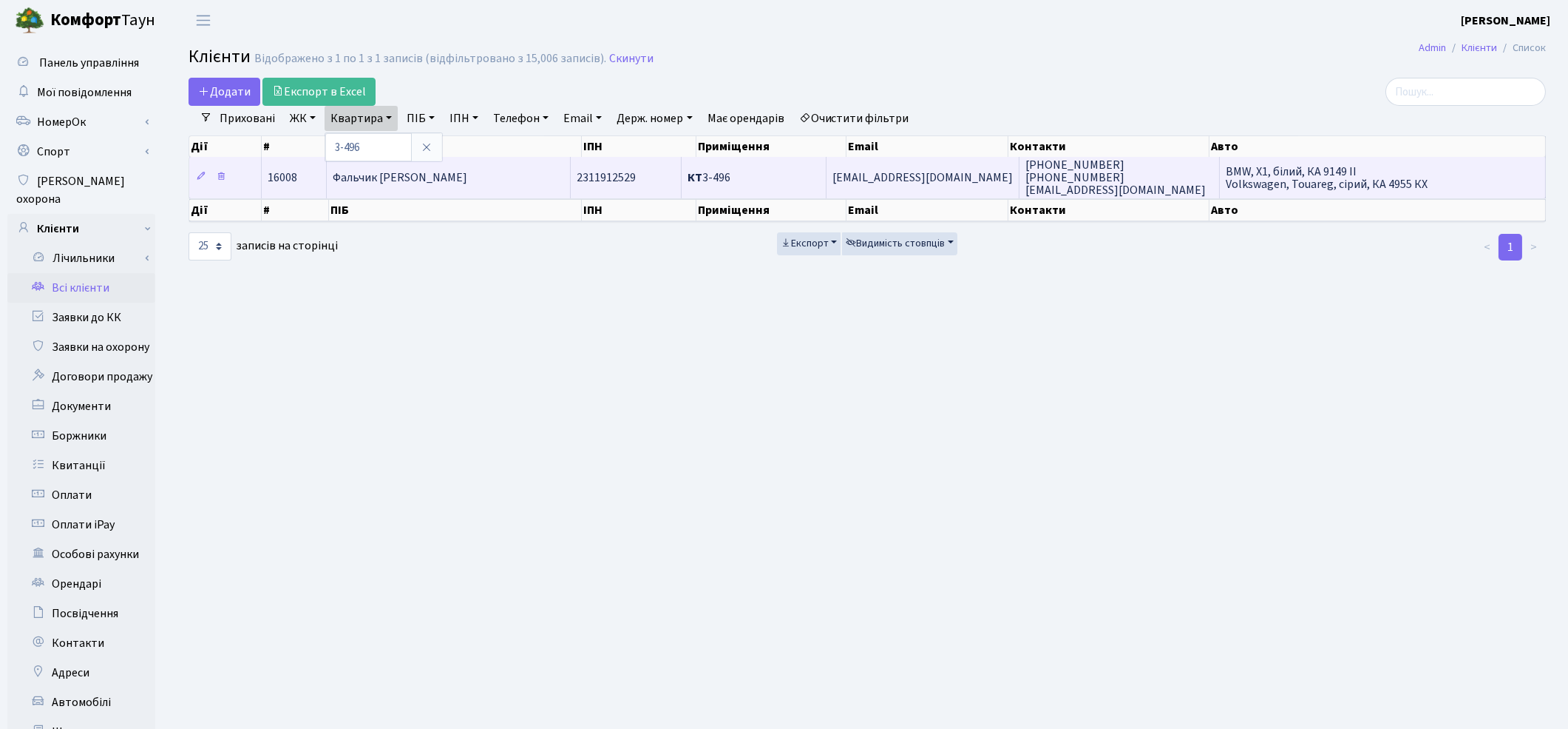
click at [701, 185] on td "КТ 3-496" at bounding box center [755, 176] width 145 height 41
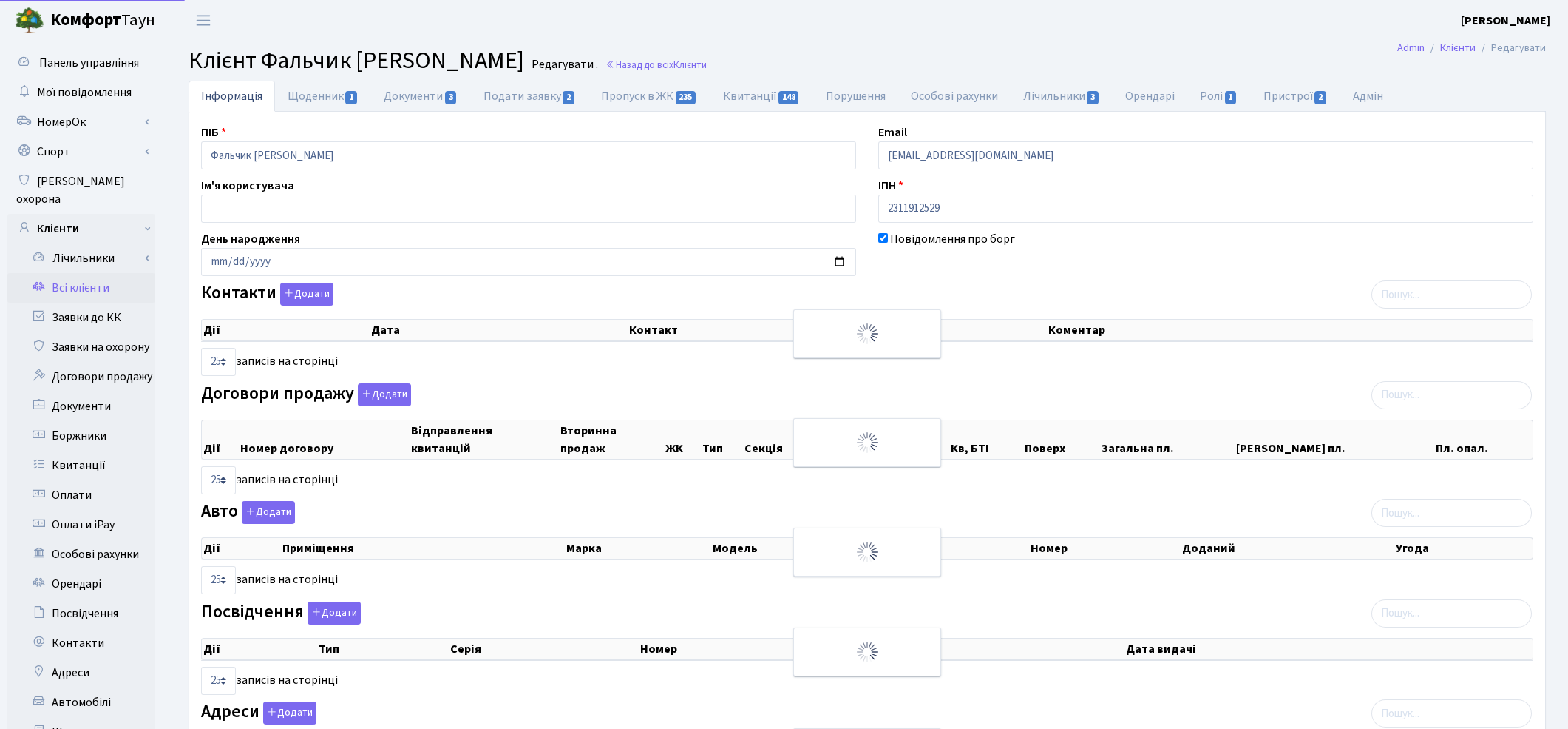
select select "25"
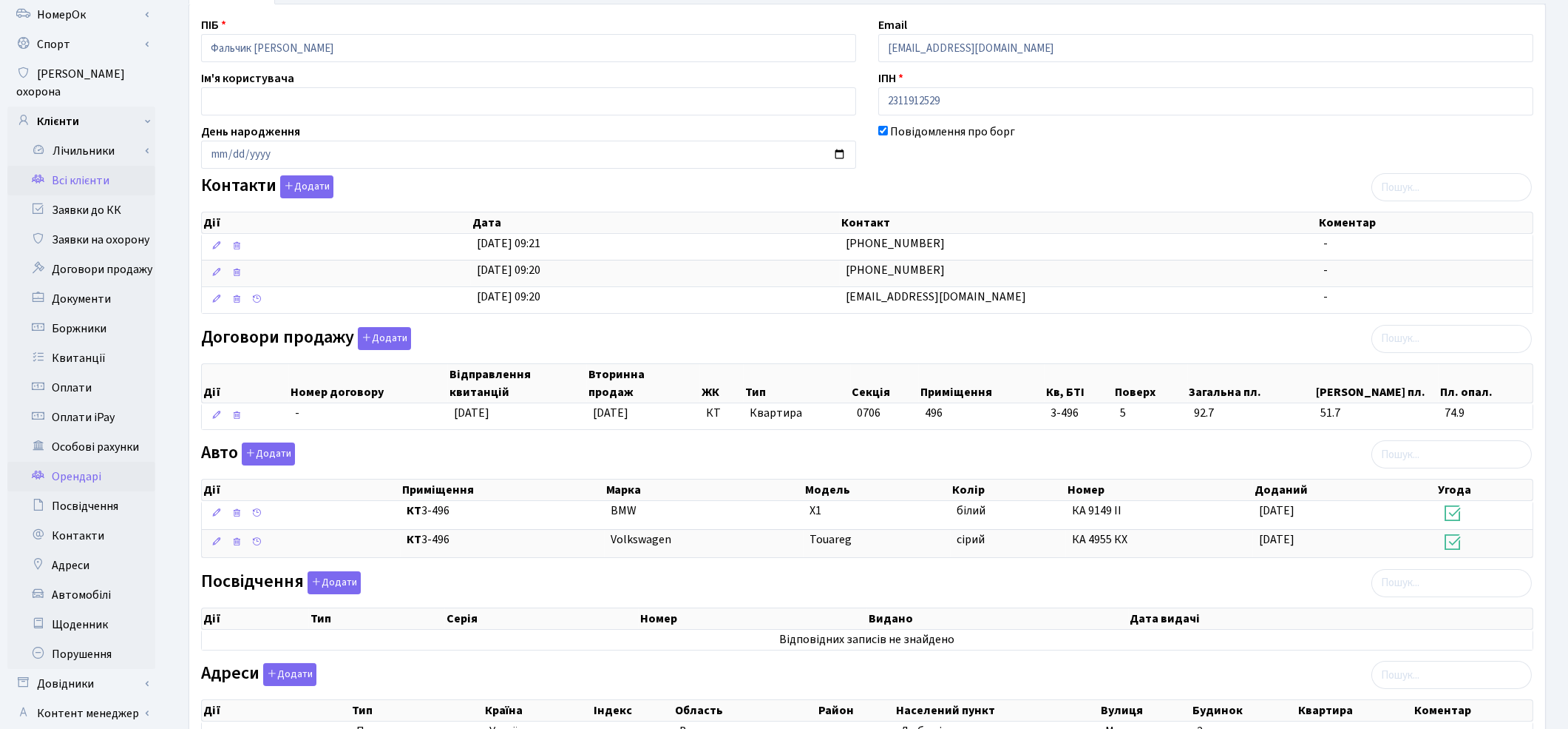
scroll to position [233, 0]
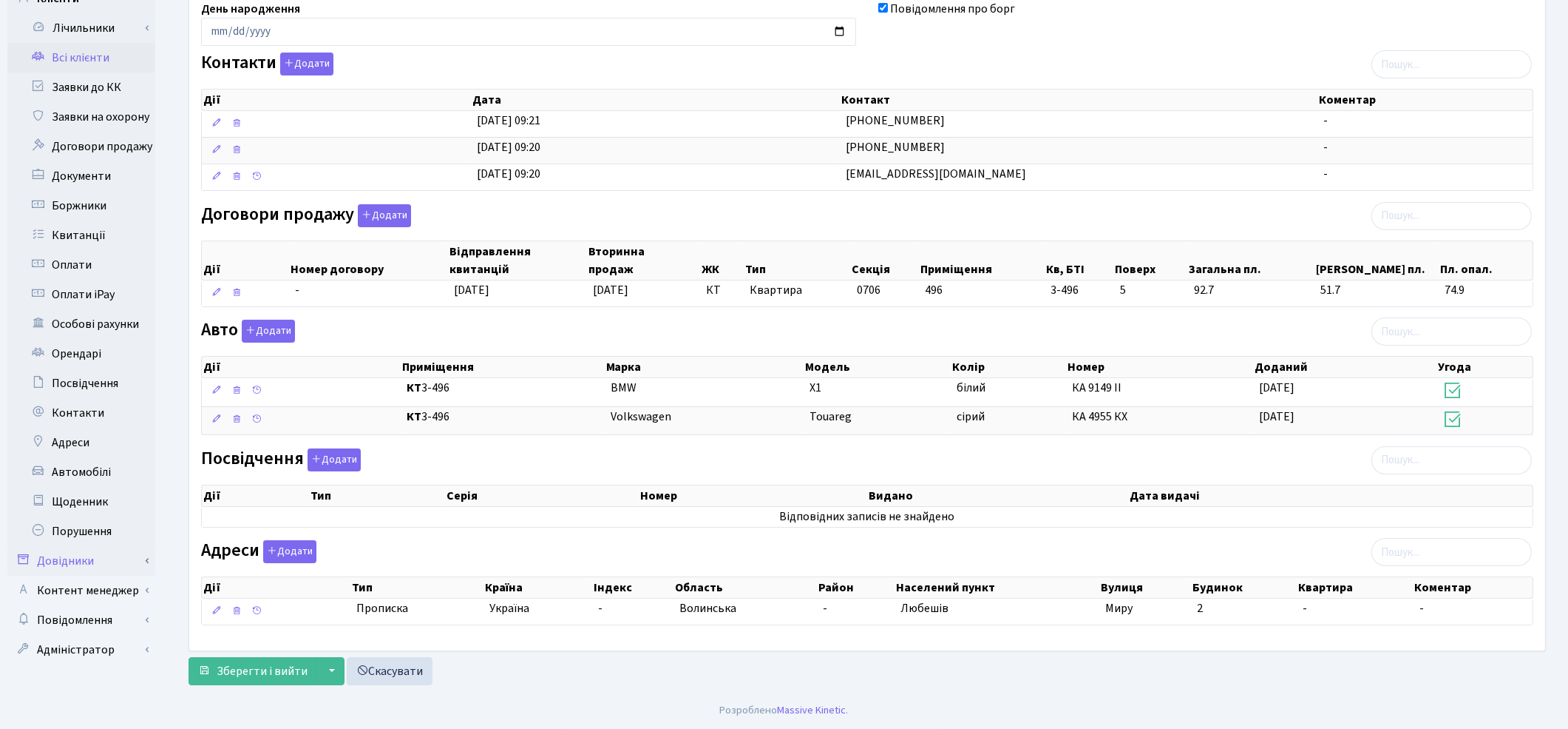
click at [74, 546] on link "Довідники" at bounding box center [81, 560] width 148 height 29
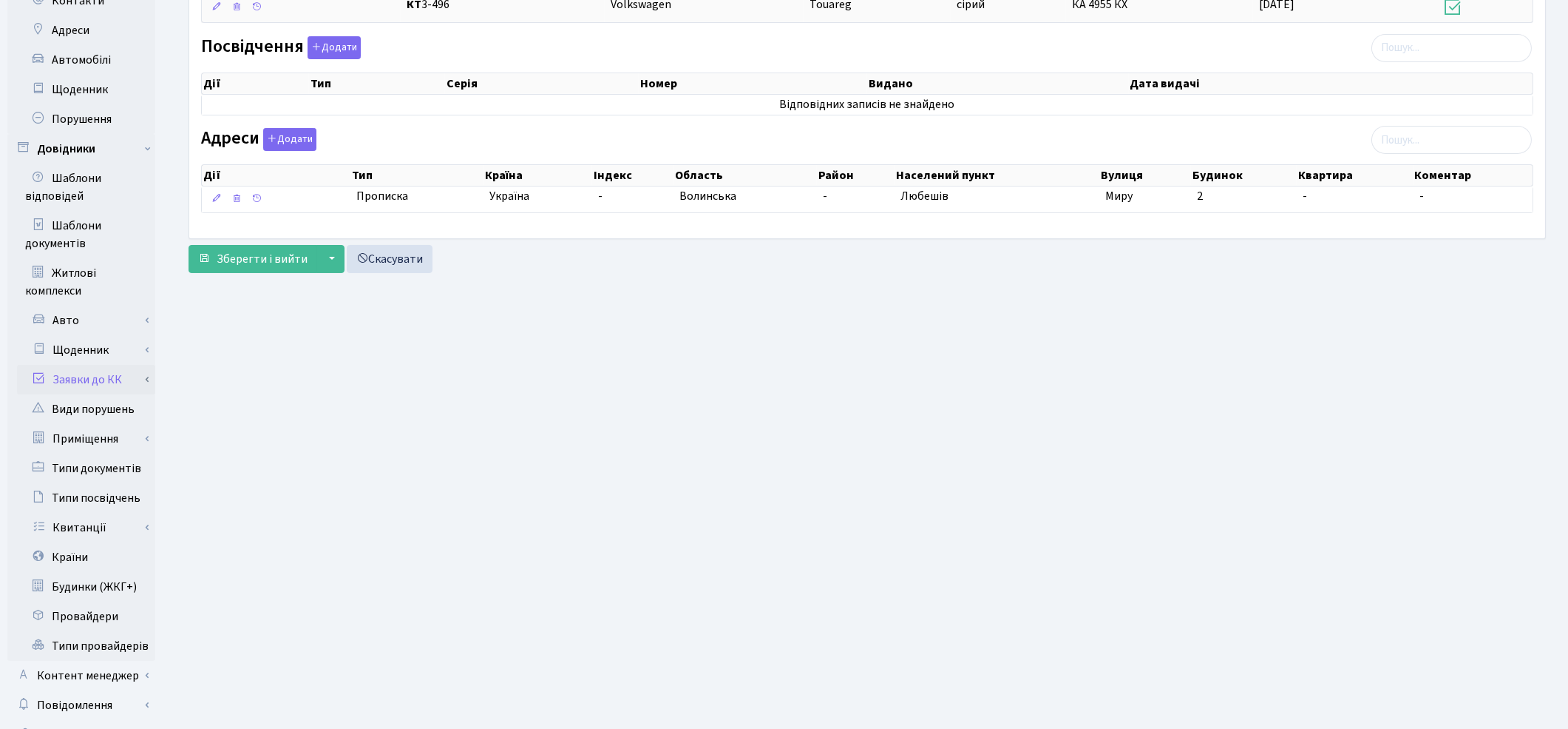
scroll to position [644, 0]
click at [77, 422] on link "Приміщення" at bounding box center [86, 437] width 138 height 29
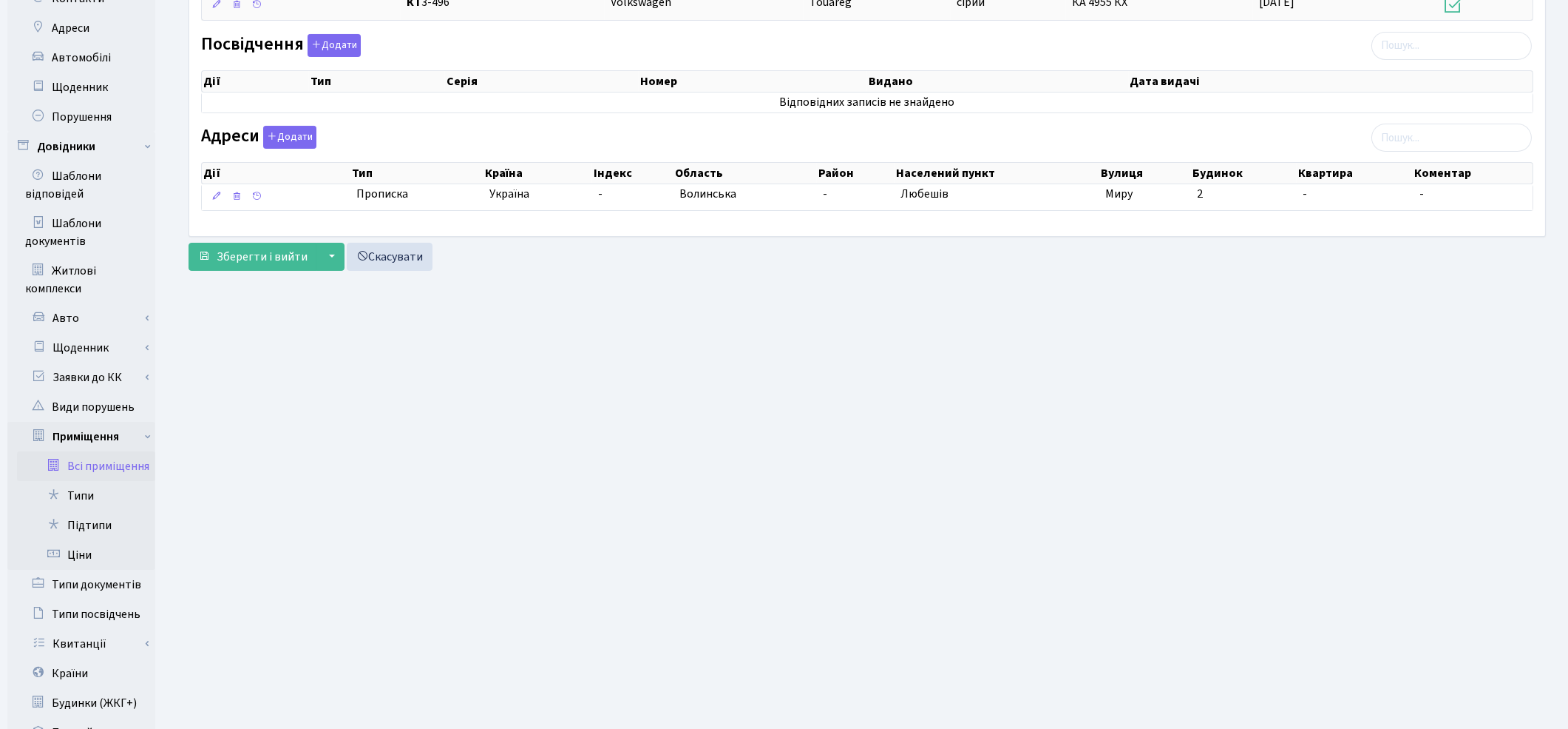
click at [89, 451] on link "Всі приміщення" at bounding box center [86, 466] width 138 height 29
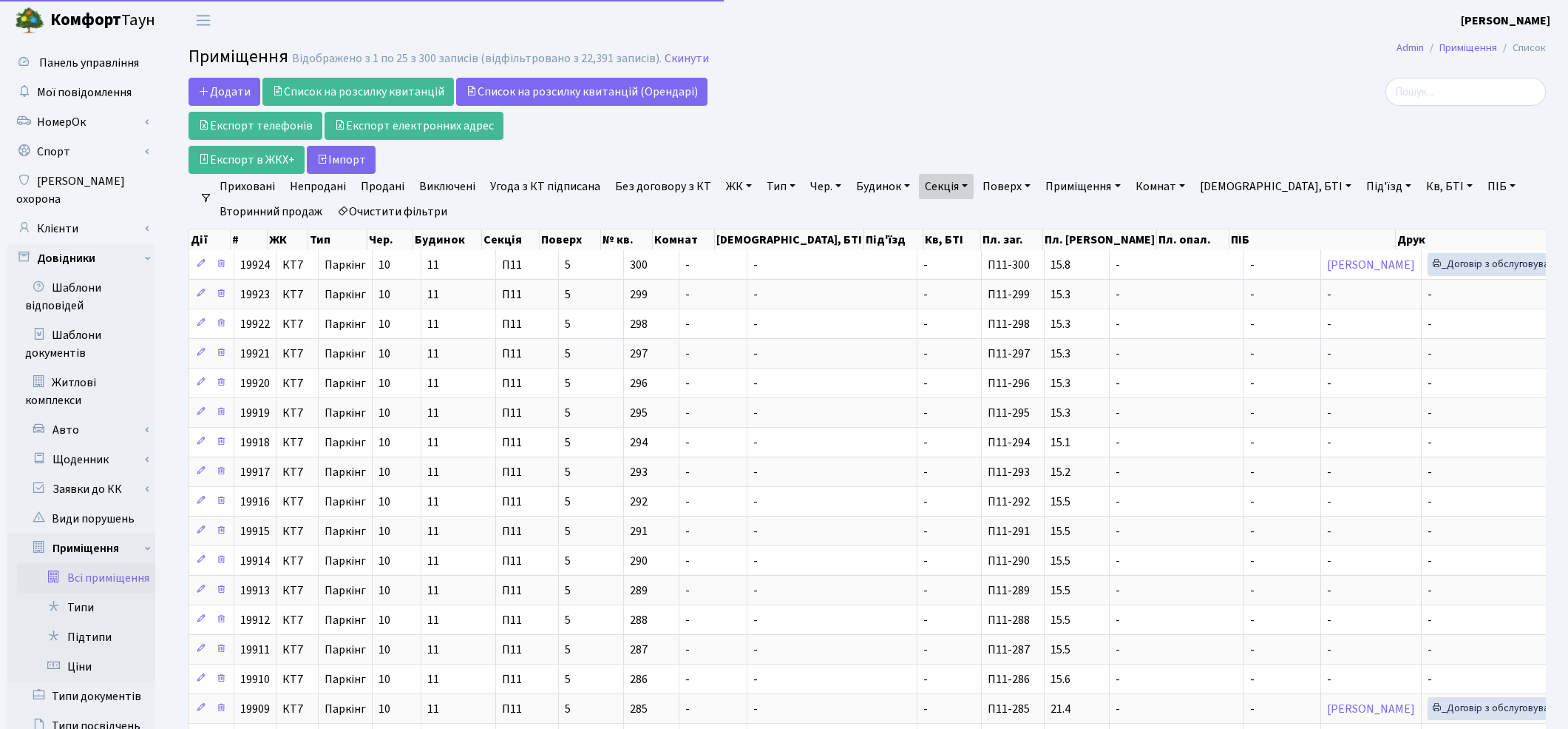
select select "25"
click at [426, 217] on link "Очистити фільтри" at bounding box center [392, 211] width 122 height 25
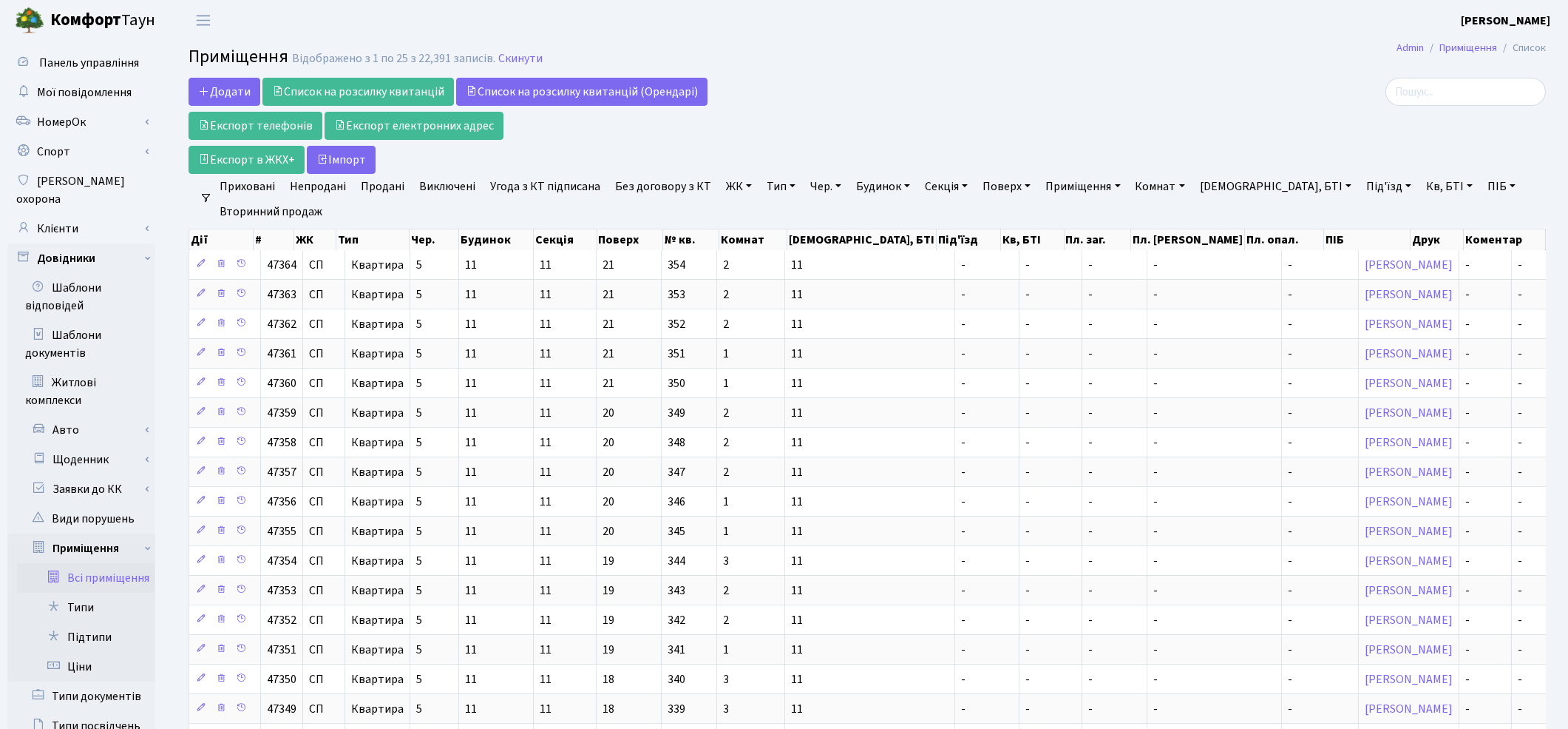
click at [941, 191] on link "Секція" at bounding box center [946, 186] width 54 height 25
type input "0706"
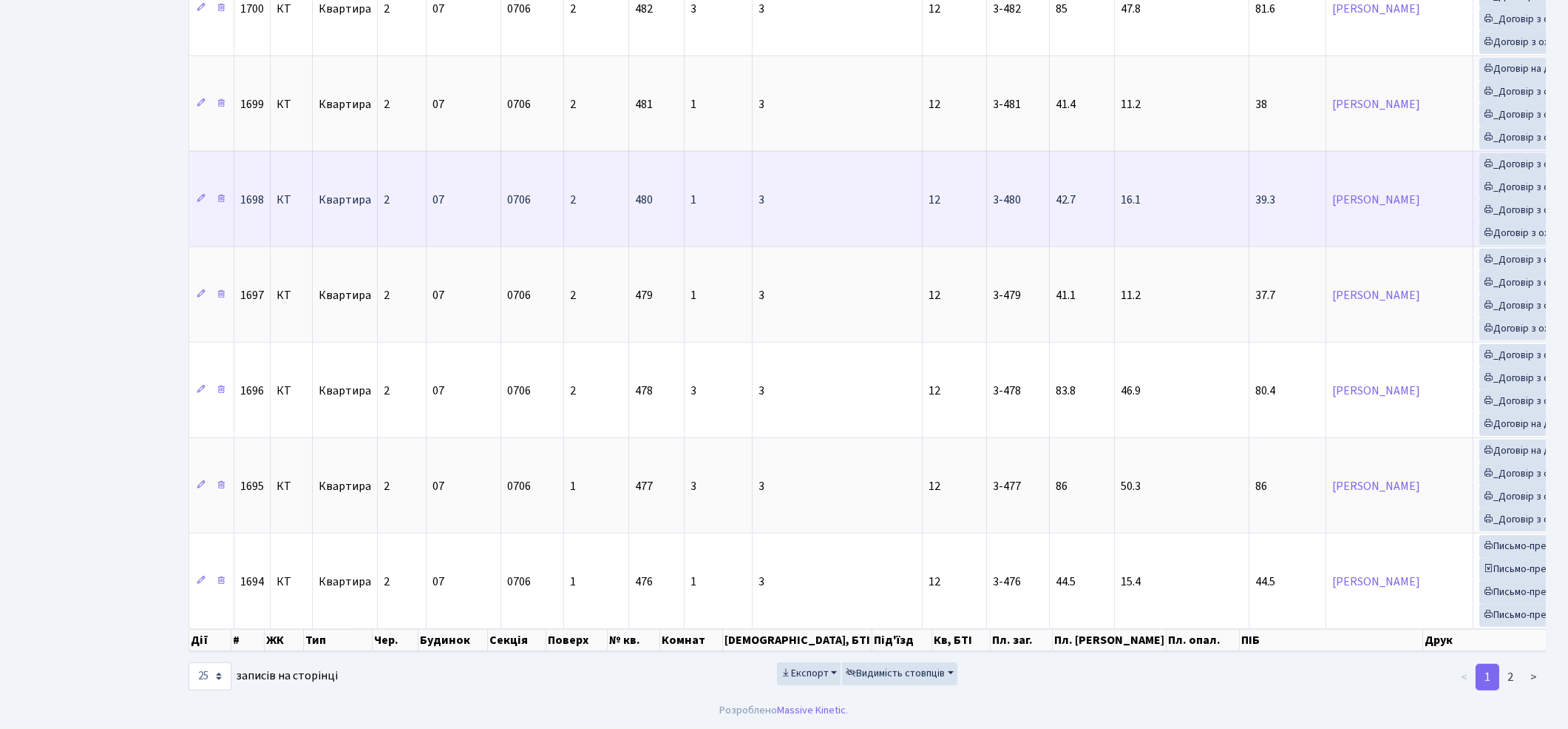
scroll to position [2036, 0]
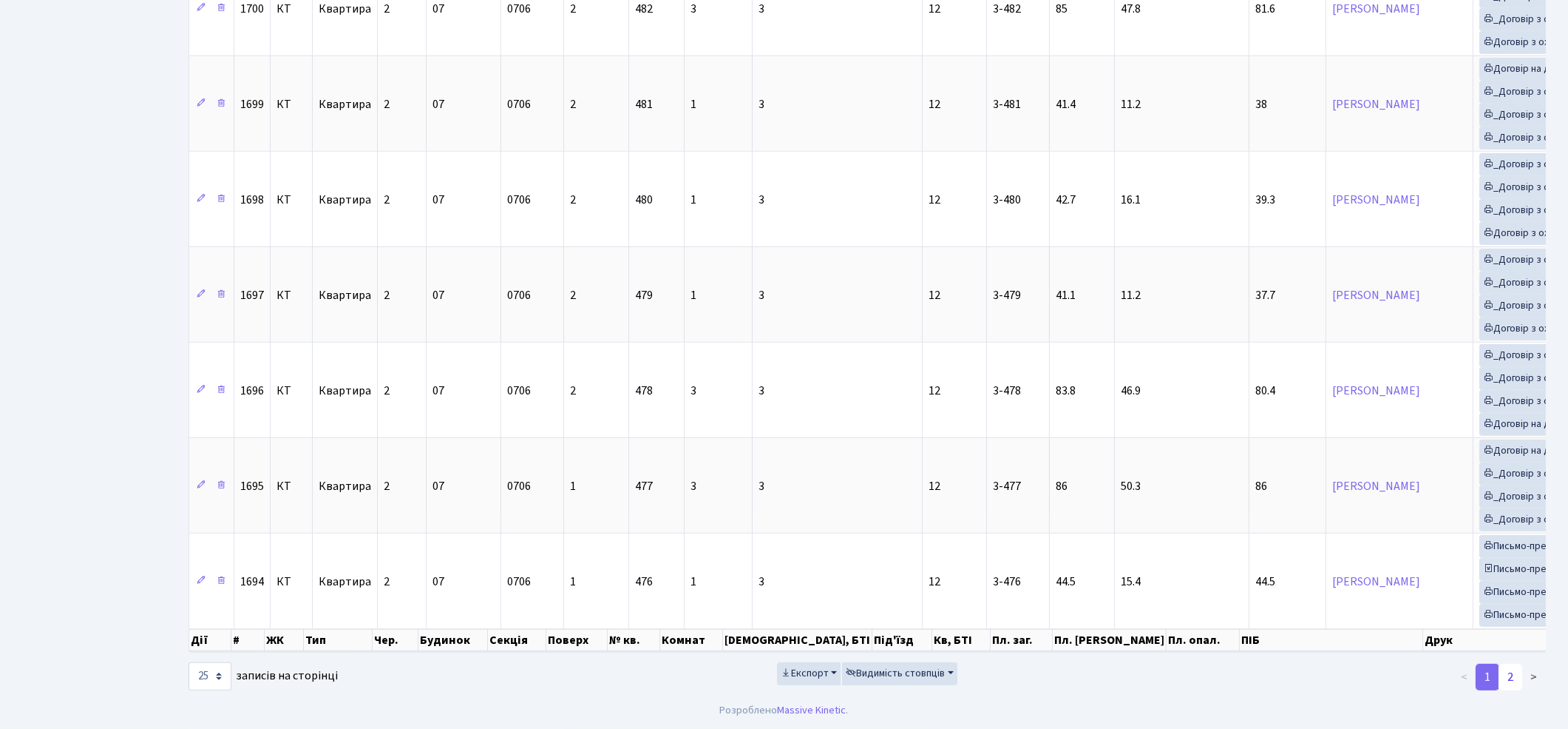
click at [1510, 675] on link "2" at bounding box center [1510, 676] width 23 height 27
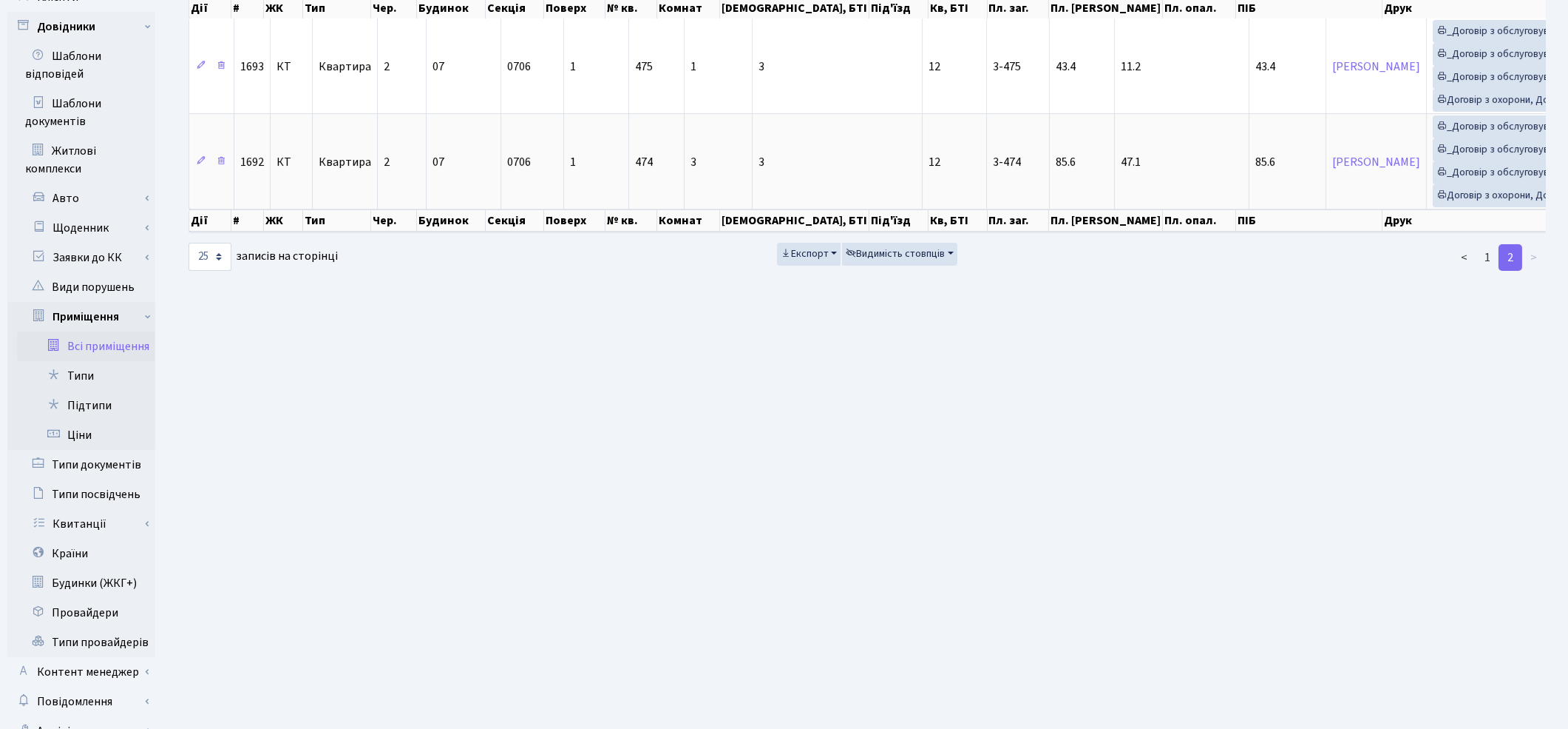
scroll to position [110, 0]
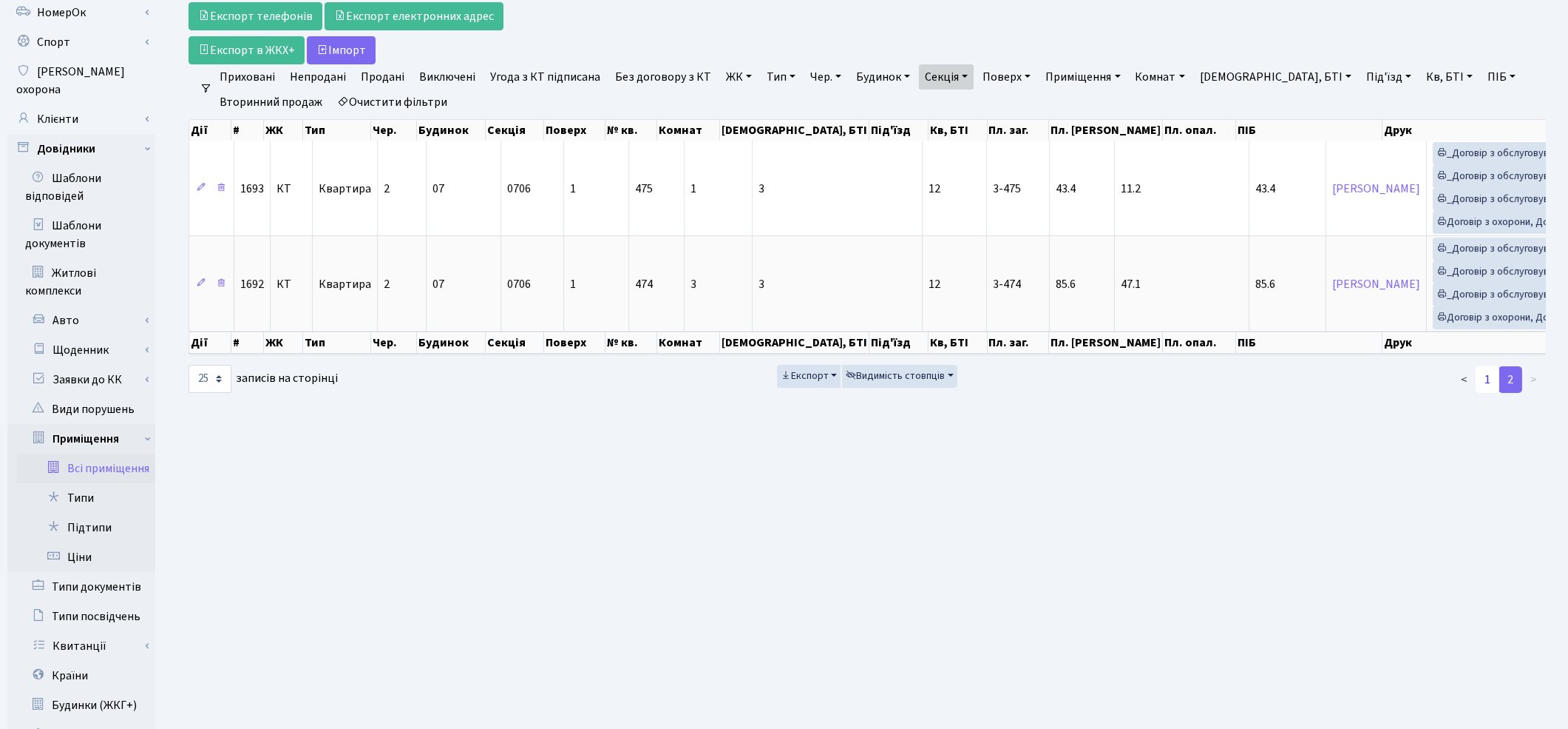
click at [1484, 393] on link "1" at bounding box center [1487, 379] width 23 height 27
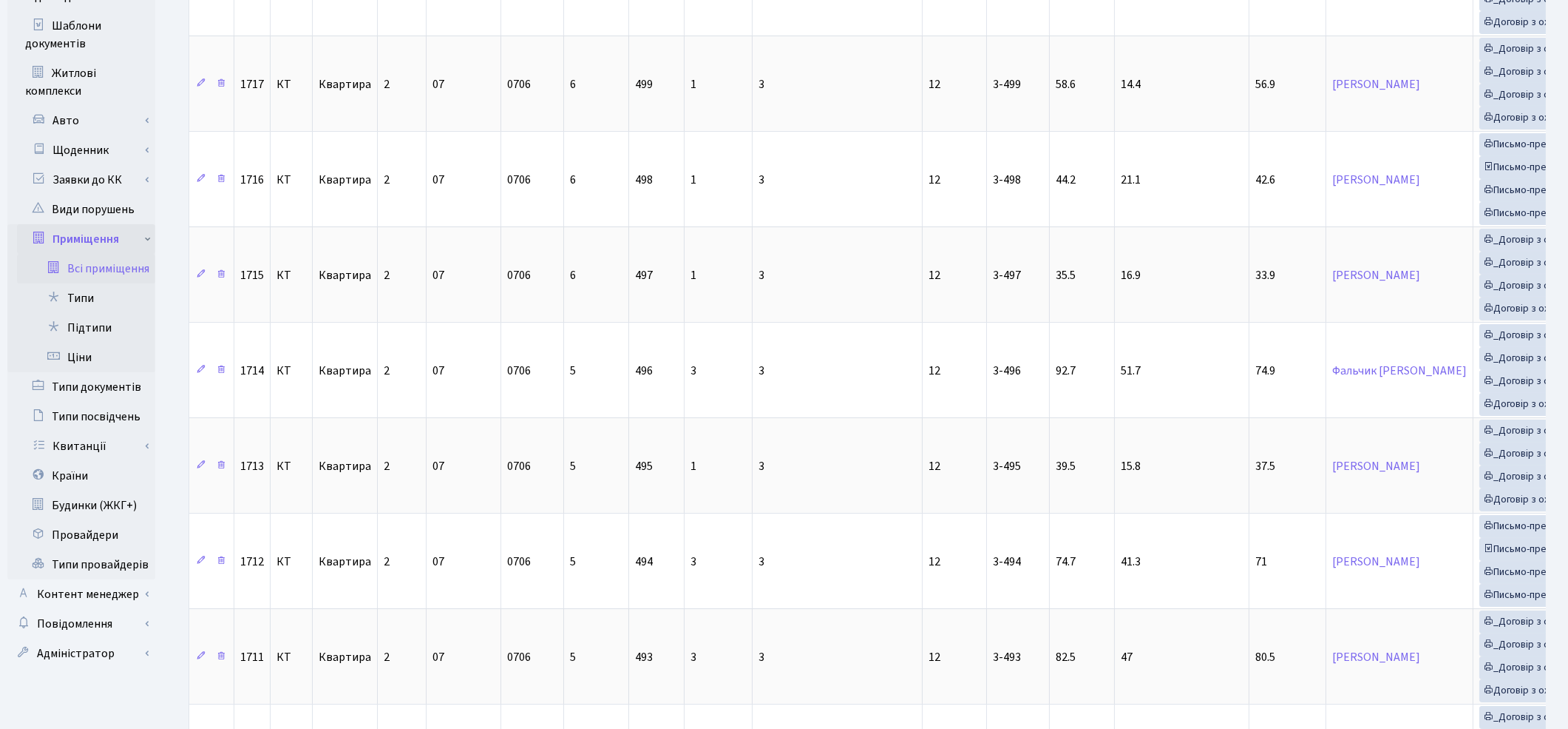
scroll to position [0, 0]
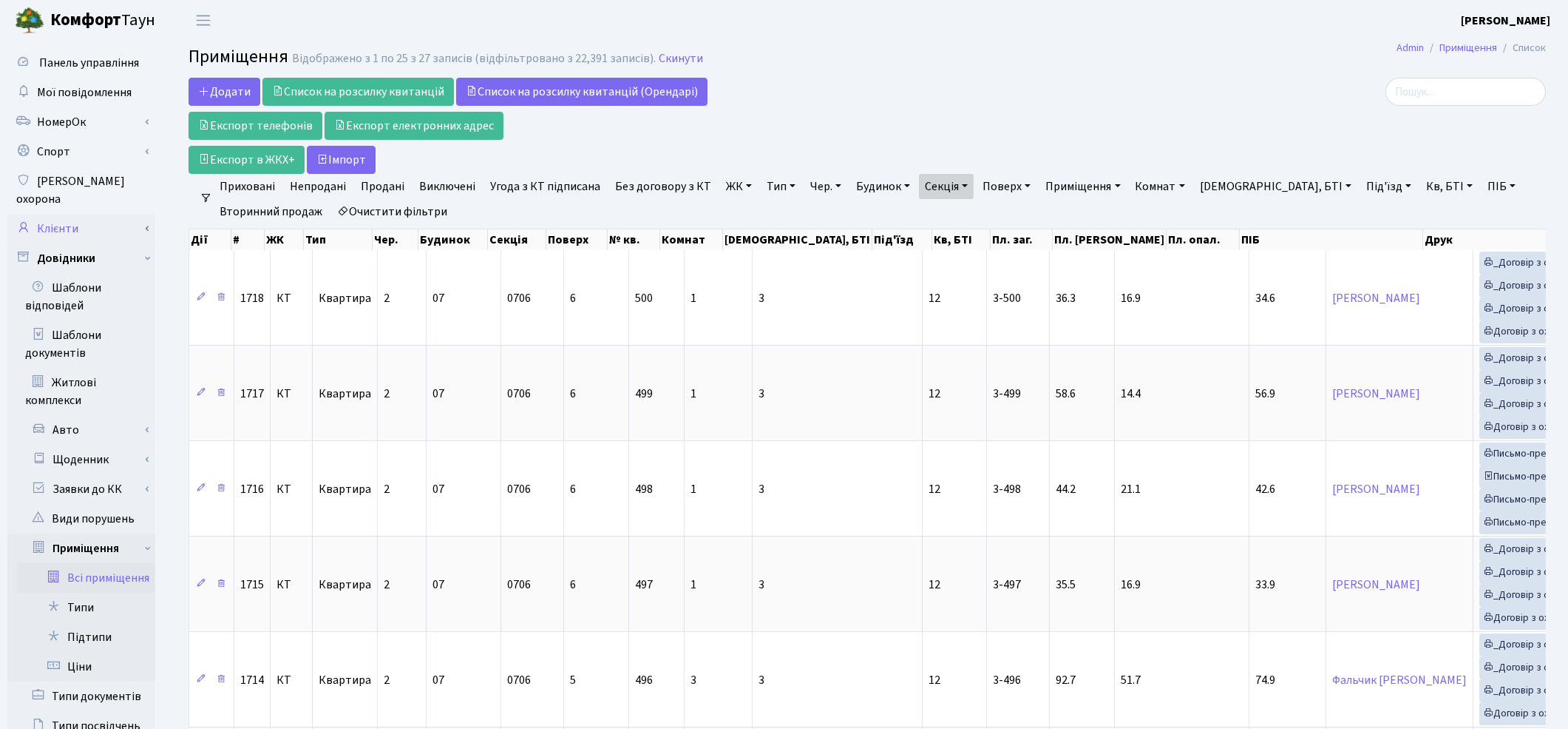
click at [69, 214] on link "Клієнти" at bounding box center [81, 228] width 148 height 29
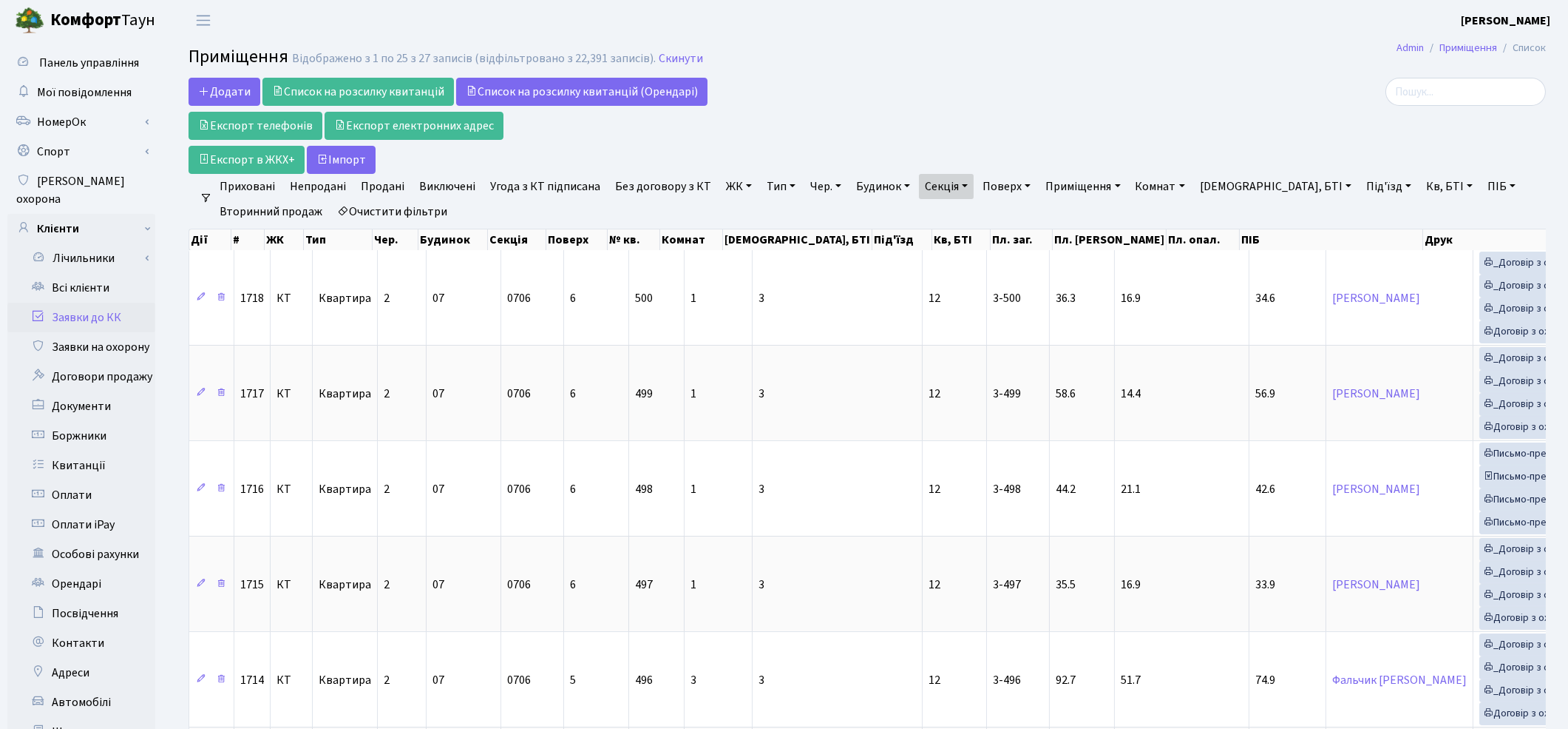
click at [74, 303] on link "Заявки до КК" at bounding box center [81, 317] width 148 height 29
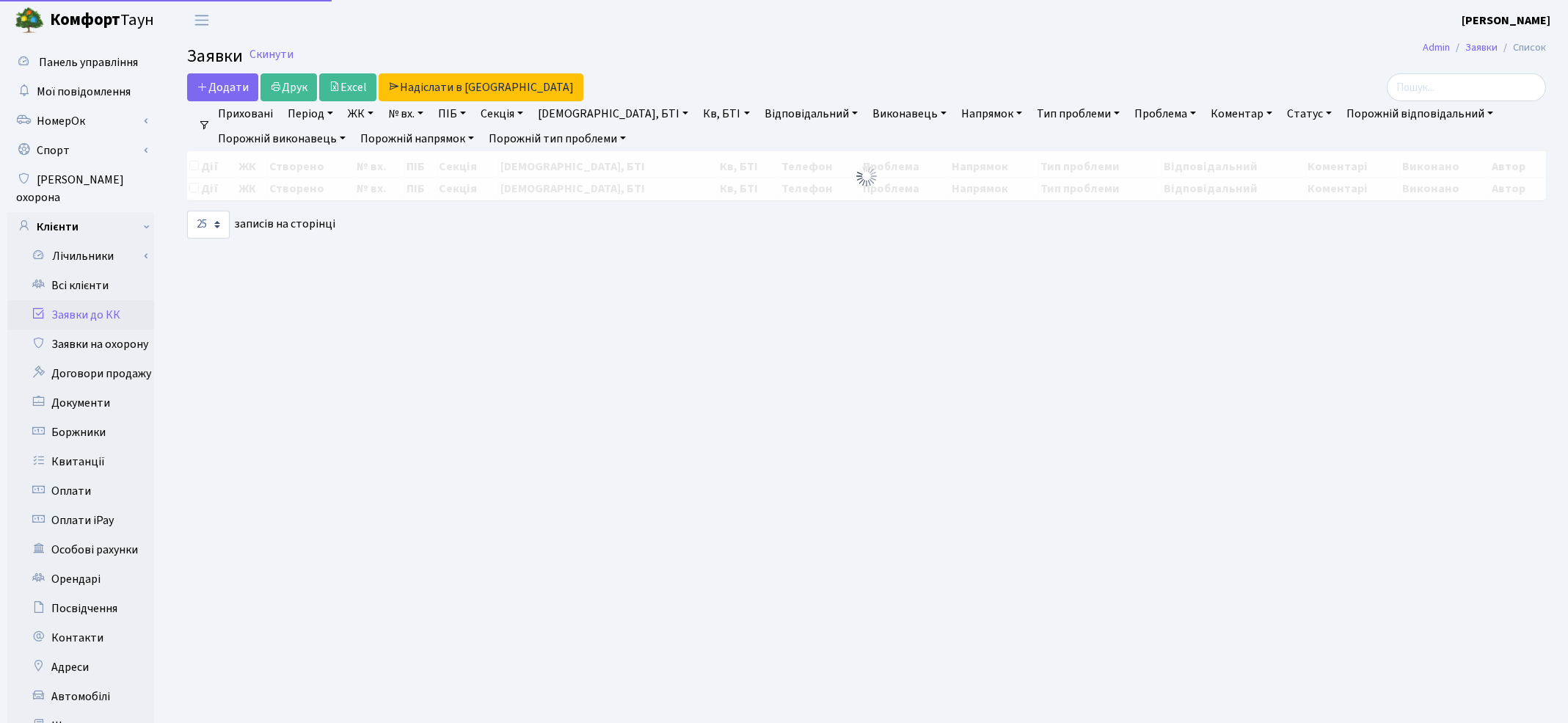
select select "25"
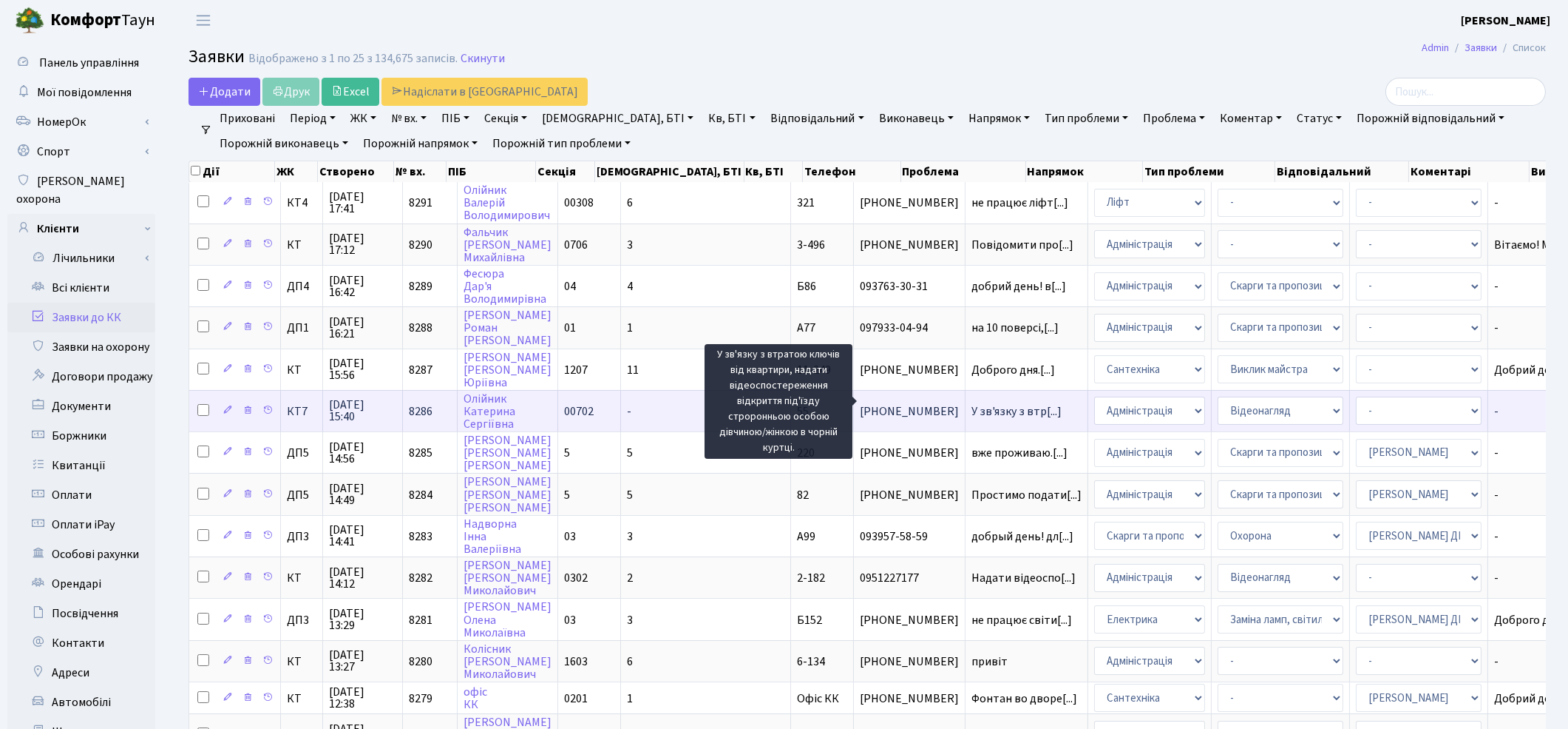
click at [972, 403] on span "У зв'язку з втр[...]" at bounding box center [1017, 411] width 90 height 16
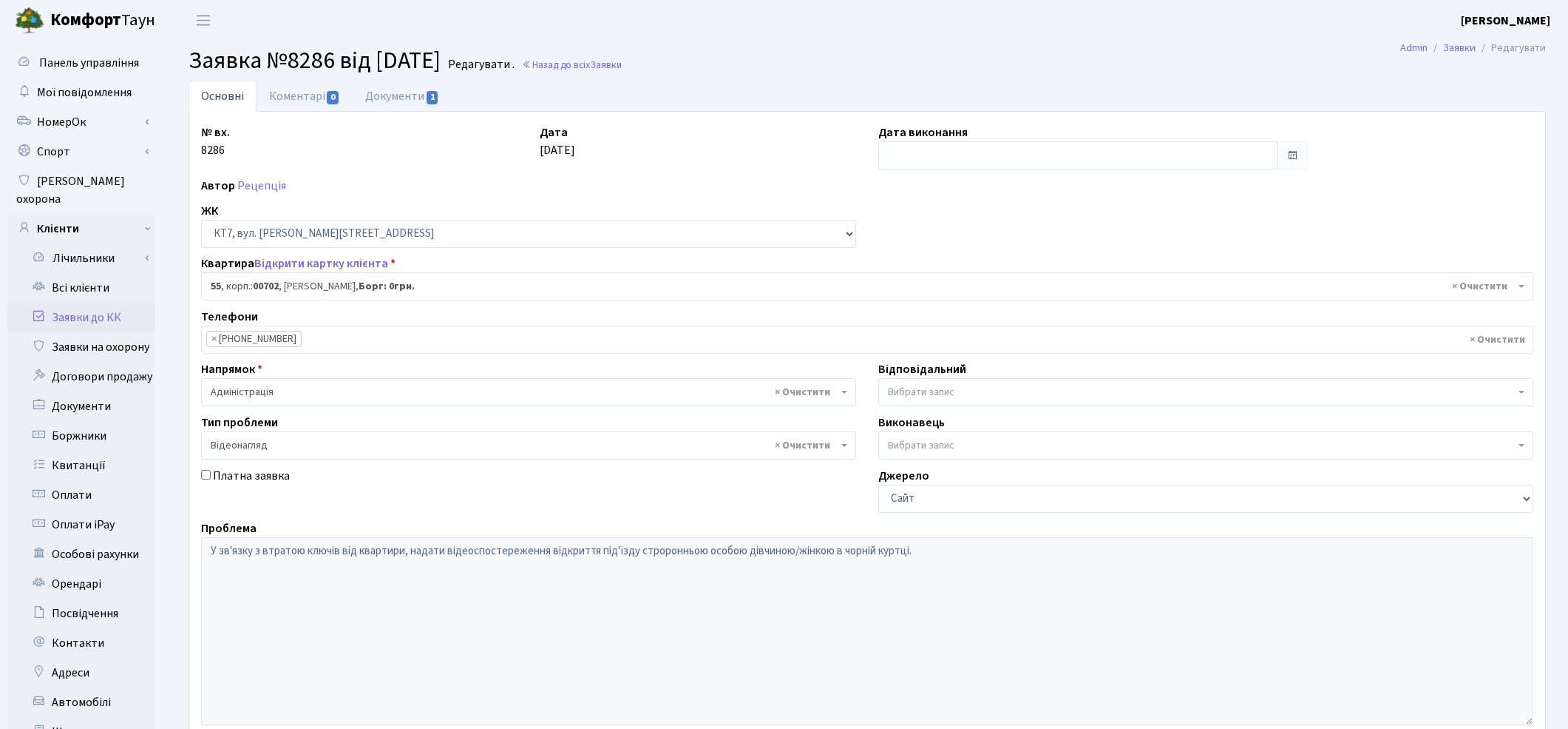
select select "18421"
select select "45"
click at [85, 303] on link "Заявки до КК" at bounding box center [81, 317] width 148 height 29
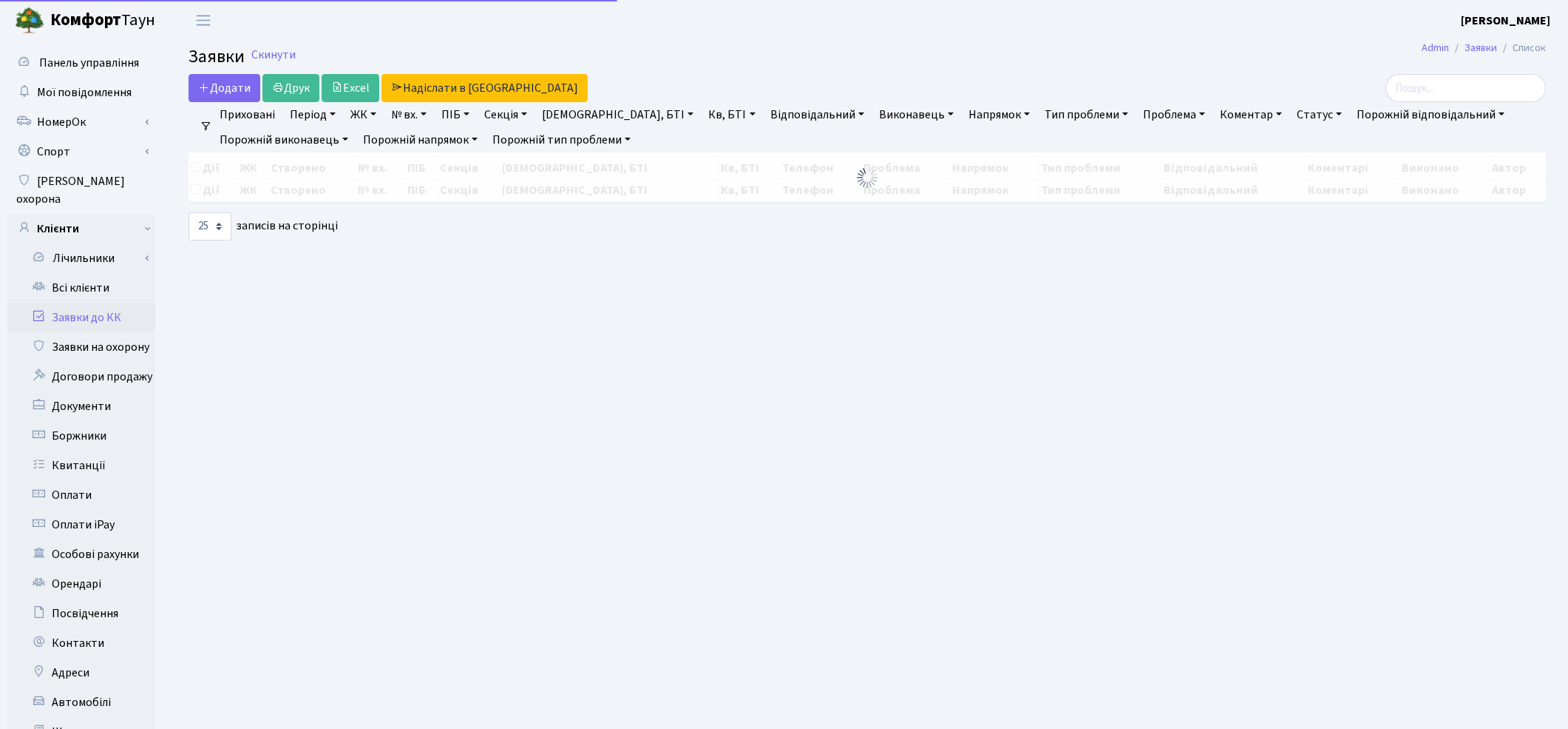
select select "25"
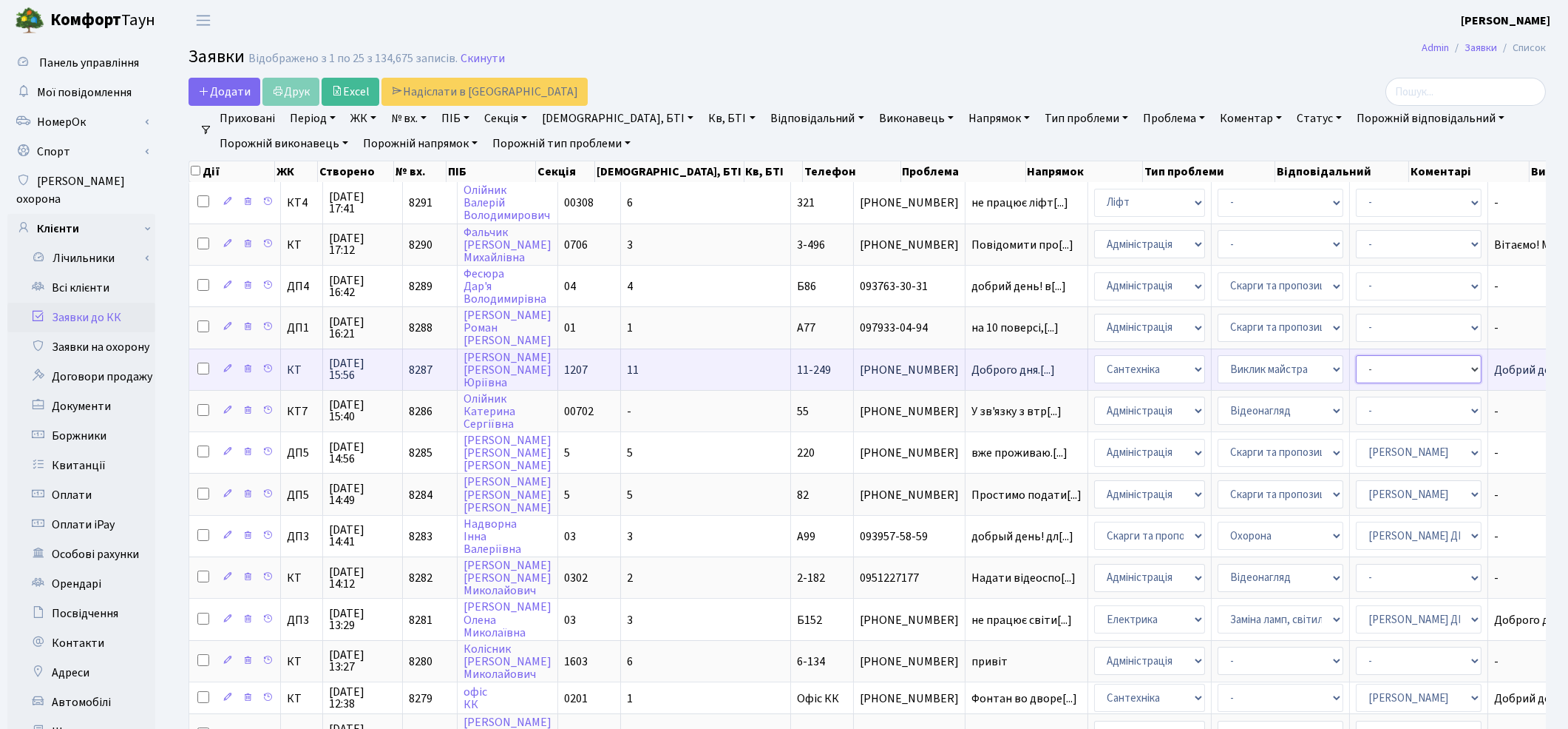
click at [1356, 371] on select "- Адміністратор ЖК ДП Адміністратор ЖК КТ Адміністратор ЖК СП [PERSON_NAME] [PE…" at bounding box center [1418, 369] width 125 height 29
select select "67"
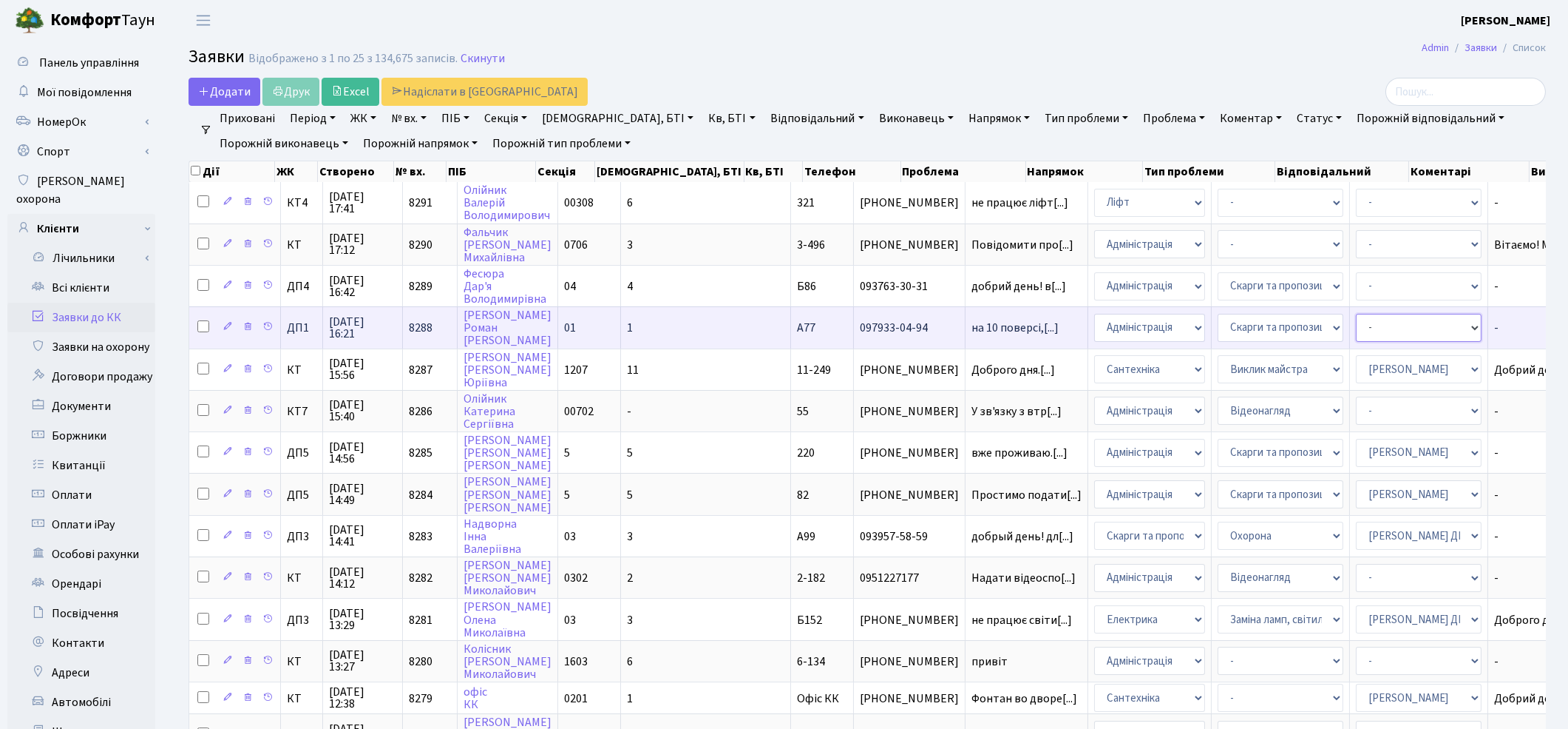
click at [1356, 321] on select "- Адміністратор ЖК ДП Адміністратор ЖК КТ Адміністратор ЖК СП [PERSON_NAME] [PE…" at bounding box center [1418, 328] width 125 height 29
select select "94"
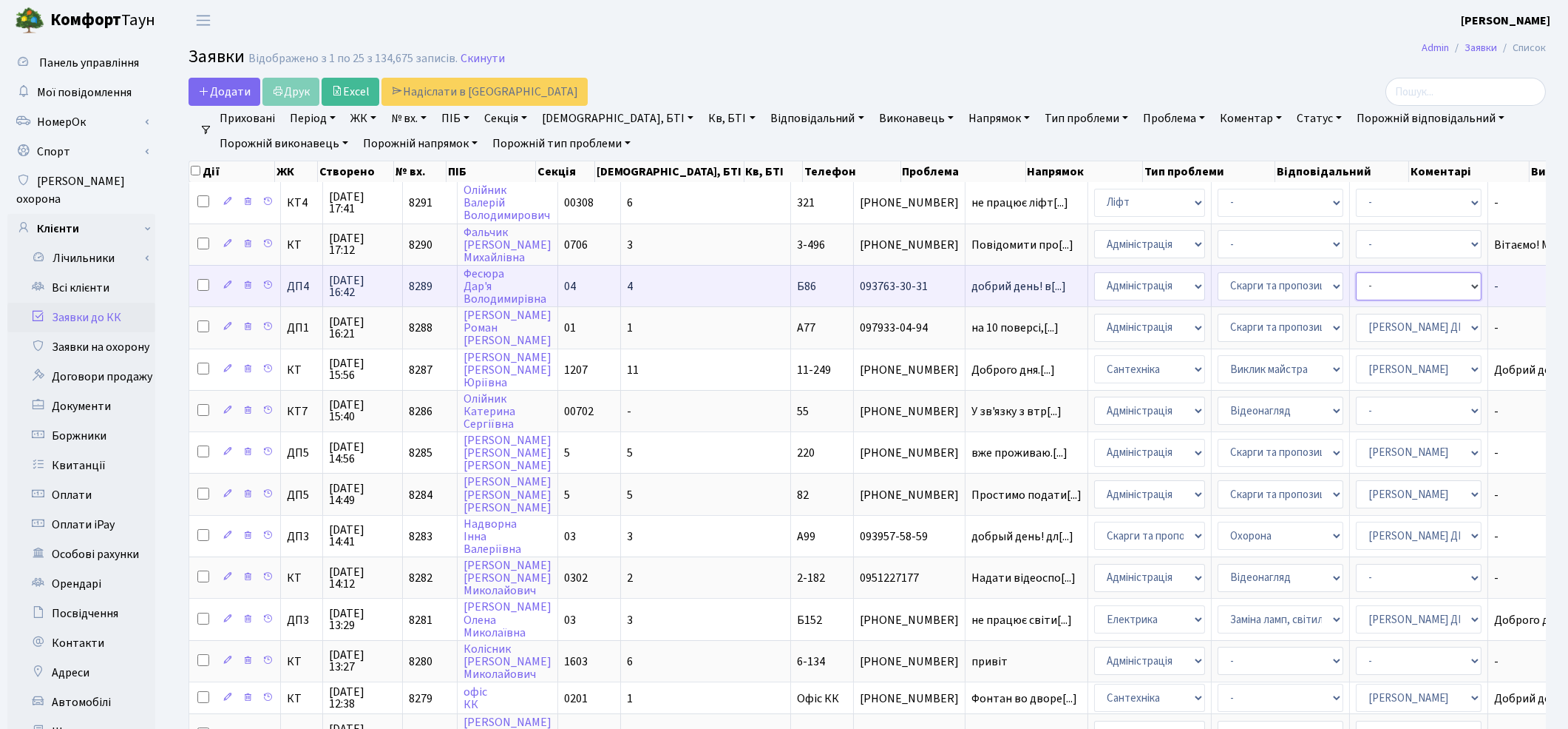
click at [1356, 287] on select "- Адміністратор ЖК ДП Адміністратор ЖК КТ Адміністратор ЖК СП [PERSON_NAME] [PE…" at bounding box center [1418, 286] width 125 height 29
select select "77"
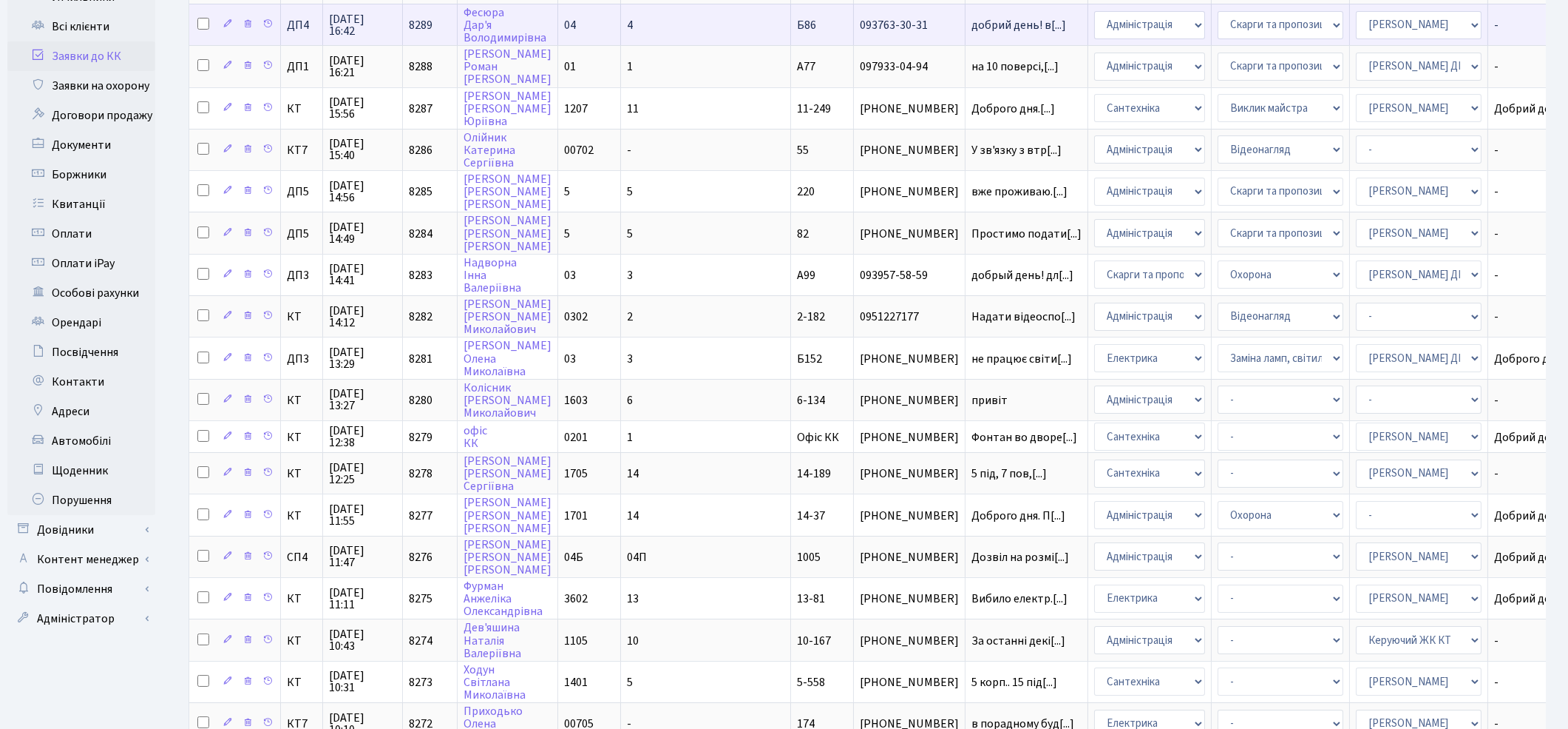
scroll to position [146, 0]
